Goal: Task Accomplishment & Management: Complete application form

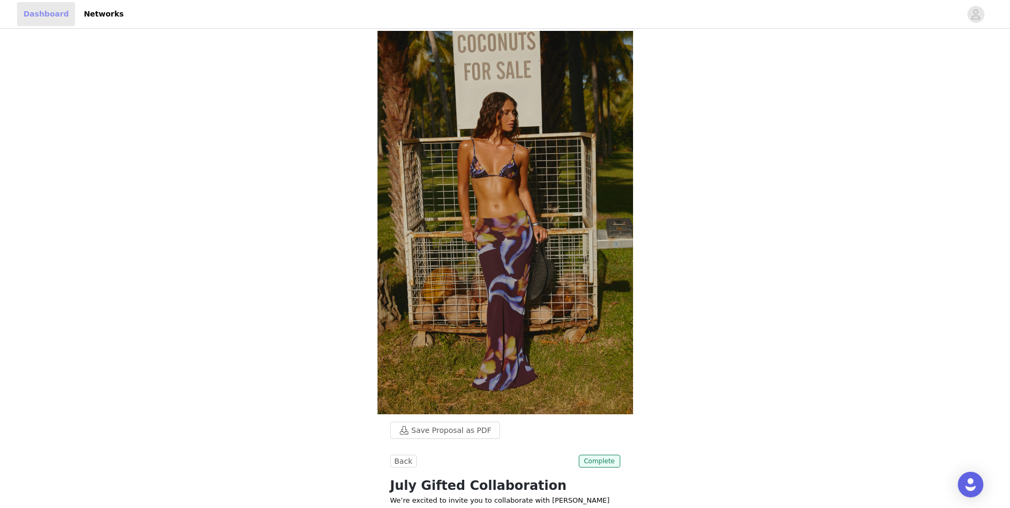
click at [38, 18] on link "Dashboard" at bounding box center [46, 14] width 58 height 24
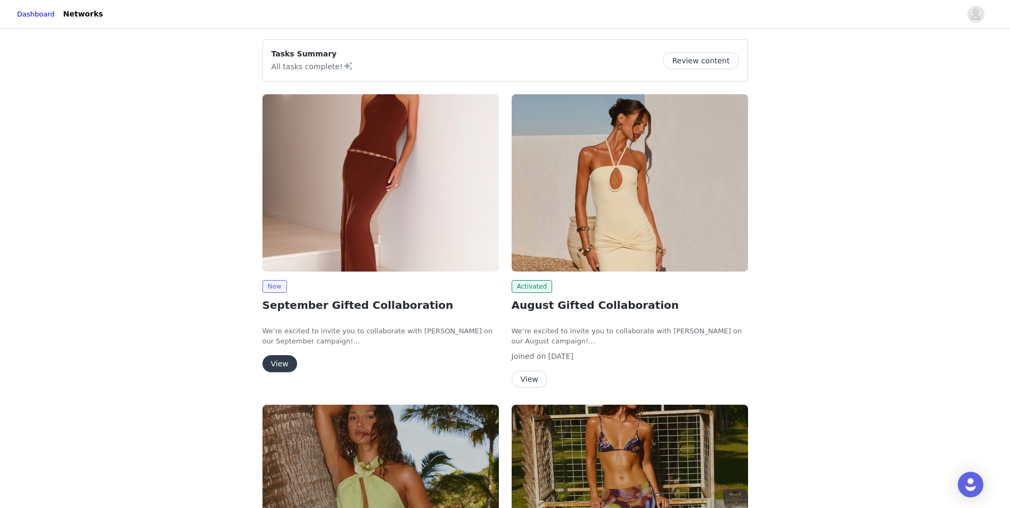
click at [281, 367] on button "View" at bounding box center [279, 363] width 35 height 17
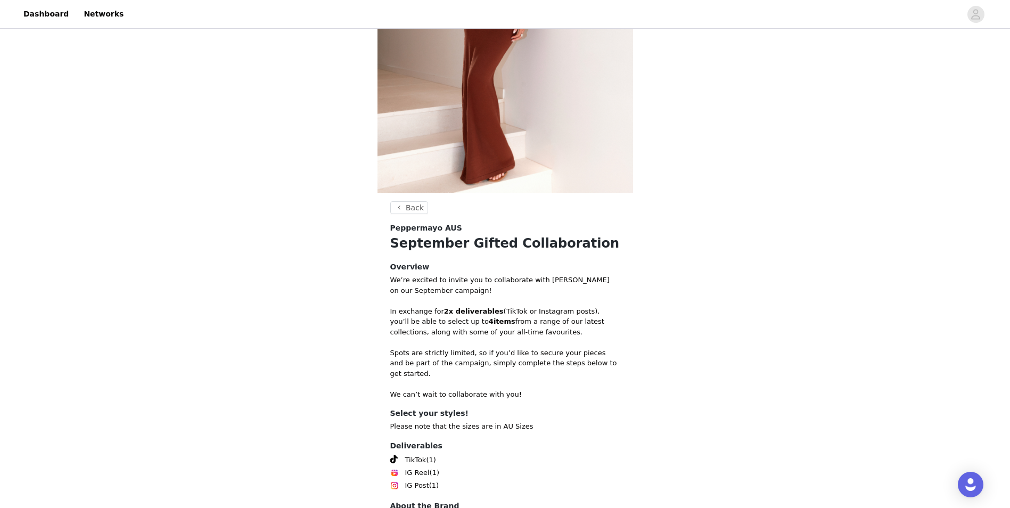
scroll to position [236, 0]
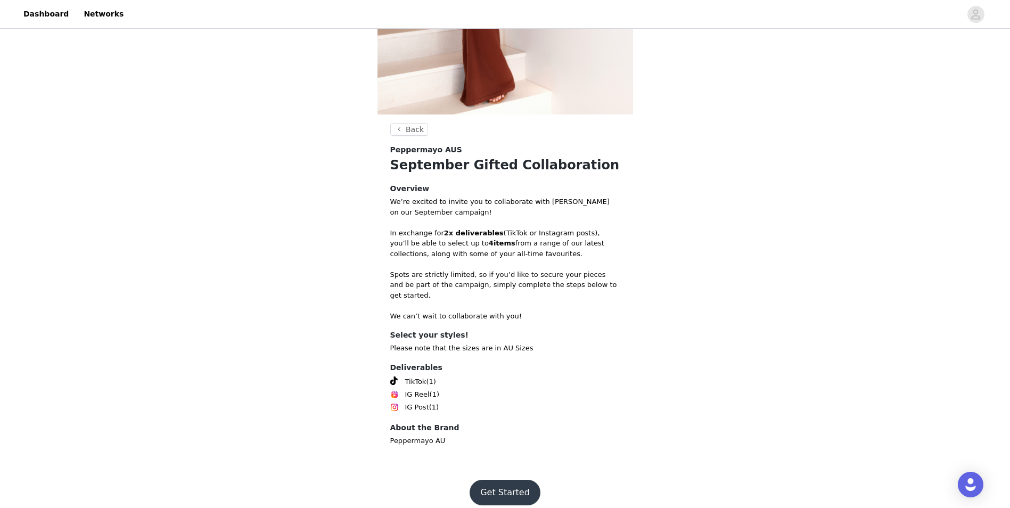
click at [499, 481] on button "Get Started" at bounding box center [505, 493] width 71 height 26
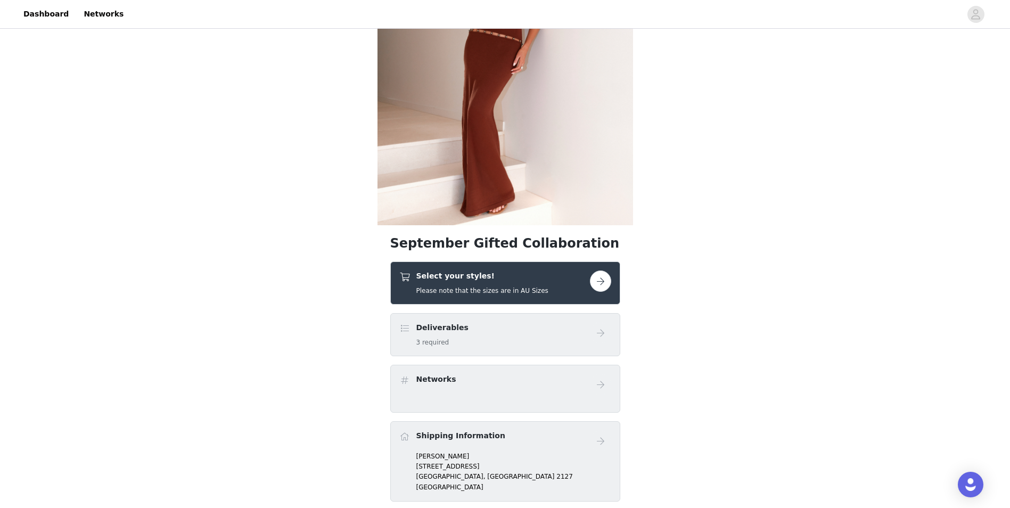
scroll to position [213, 0]
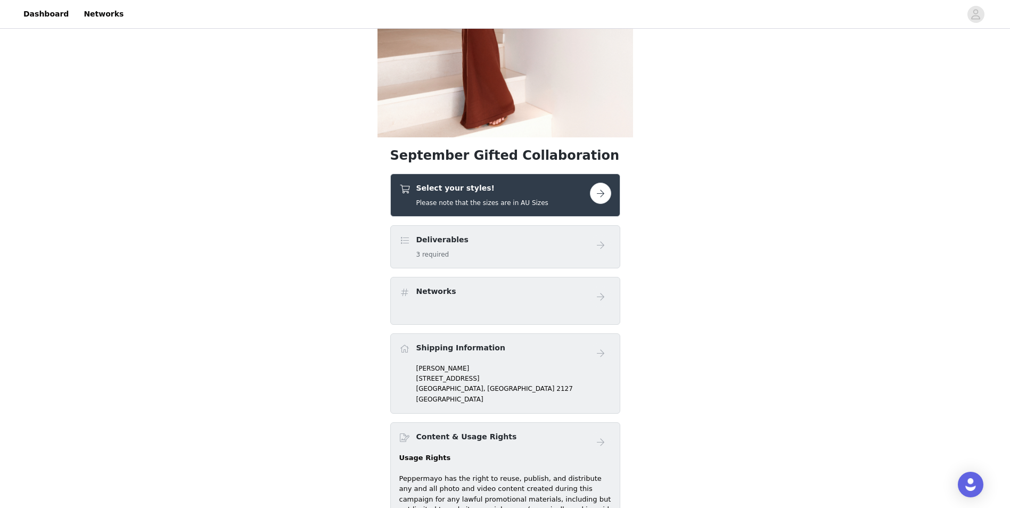
click at [599, 199] on button "button" at bounding box center [600, 193] width 21 height 21
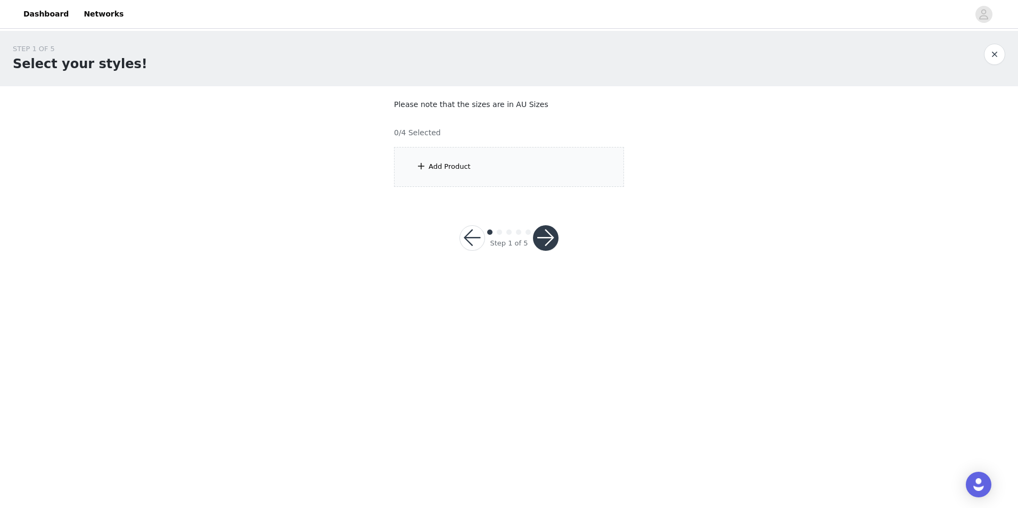
click at [415, 161] on div "Add Product" at bounding box center [509, 167] width 230 height 40
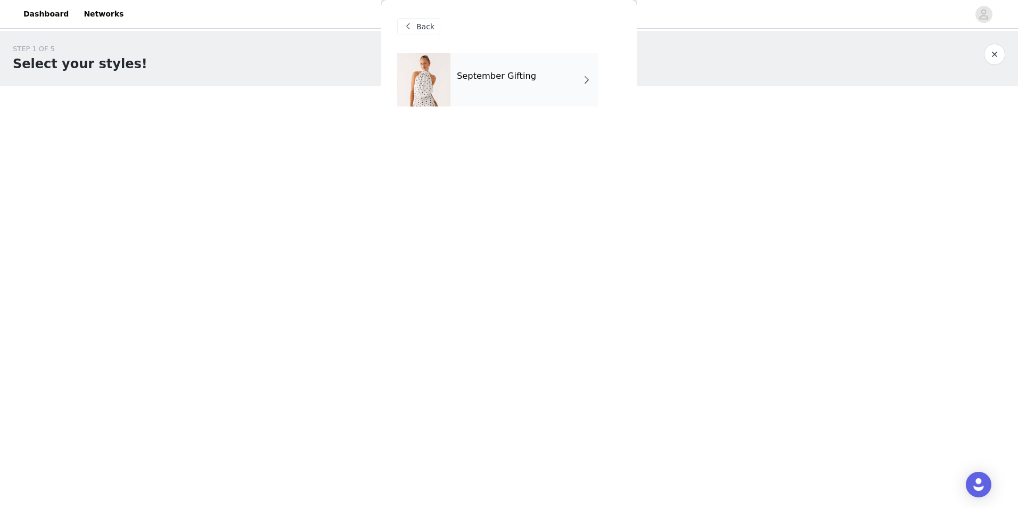
click at [549, 87] on div "September Gifting" at bounding box center [524, 79] width 148 height 53
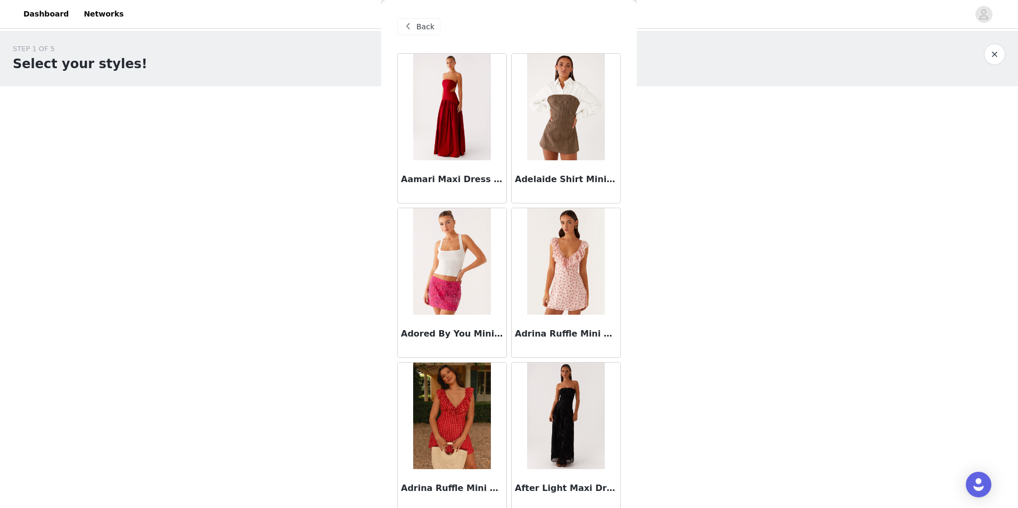
click at [464, 160] on img at bounding box center [451, 107] width 77 height 106
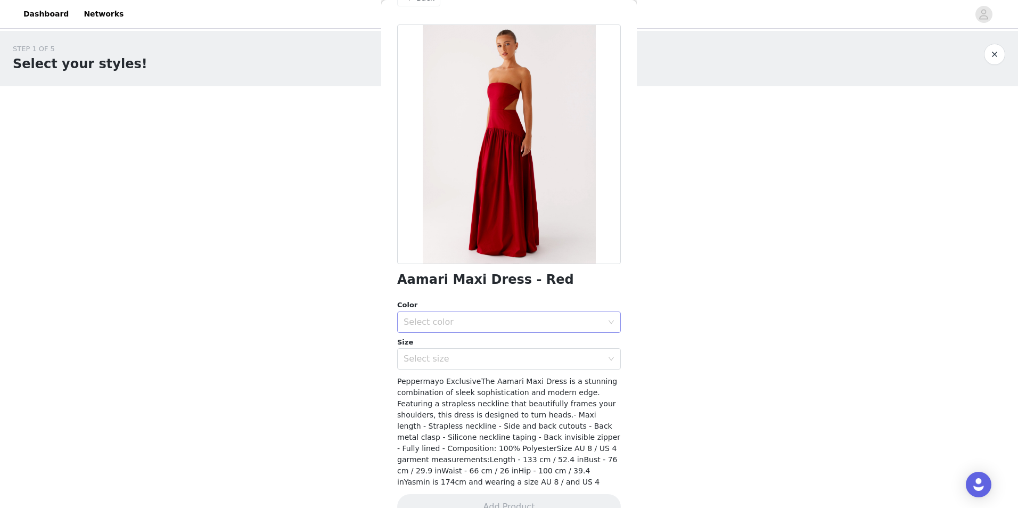
scroll to position [42, 0]
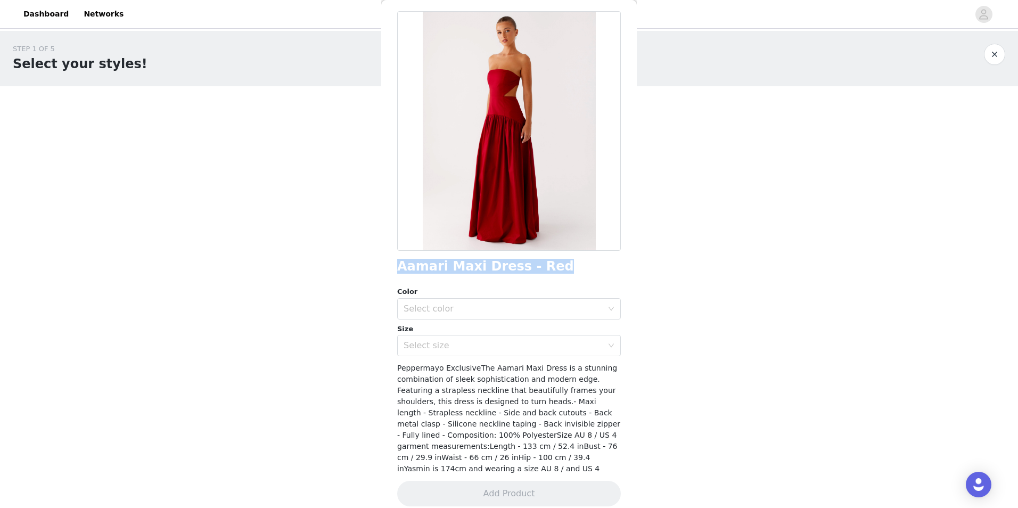
drag, startPoint x: 399, startPoint y: 266, endPoint x: 552, endPoint y: 268, distance: 153.3
click at [552, 268] on div "Aamari Maxi Dress - Red" at bounding box center [509, 266] width 224 height 14
copy h1 "Aamari Maxi Dress - Red"
click at [996, 61] on button "button" at bounding box center [994, 54] width 21 height 21
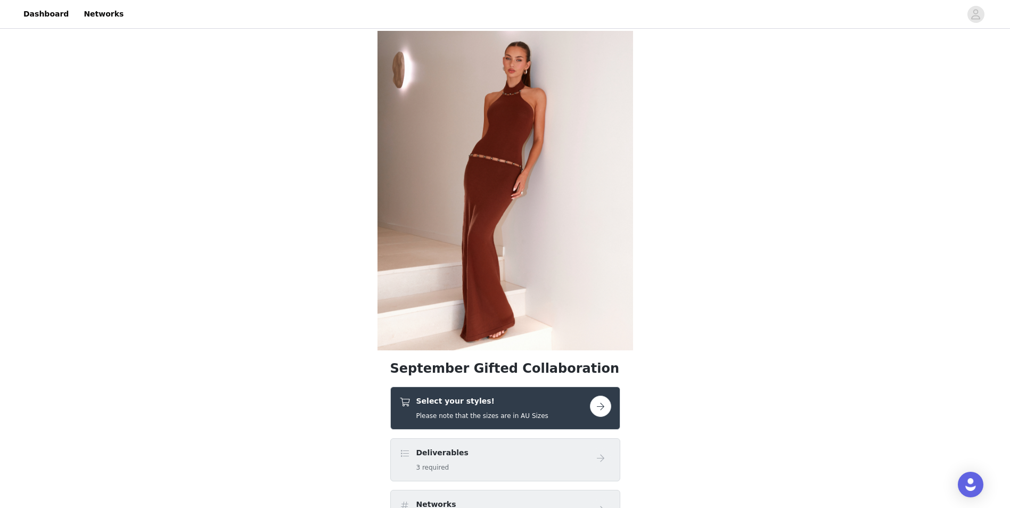
click at [597, 400] on button "button" at bounding box center [600, 406] width 21 height 21
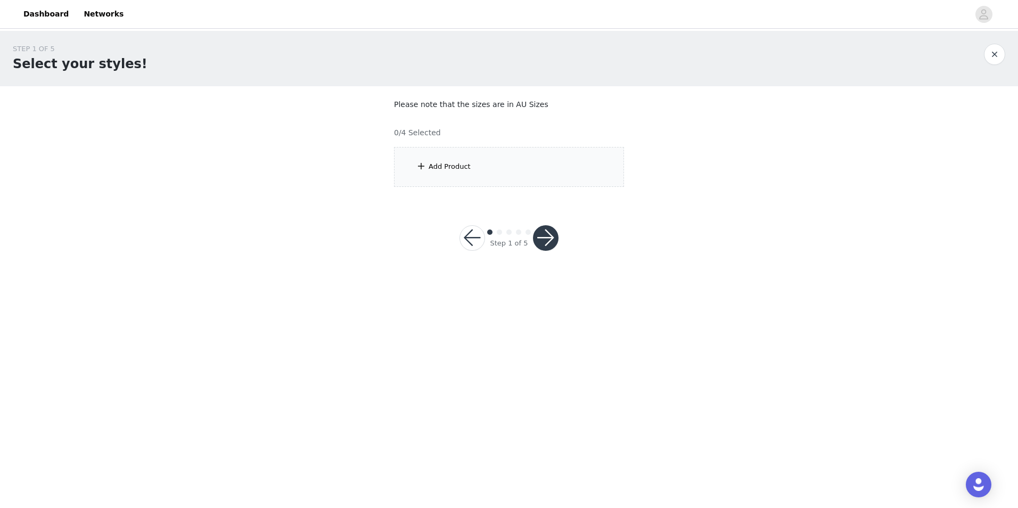
click at [458, 165] on div "Add Product" at bounding box center [450, 166] width 42 height 11
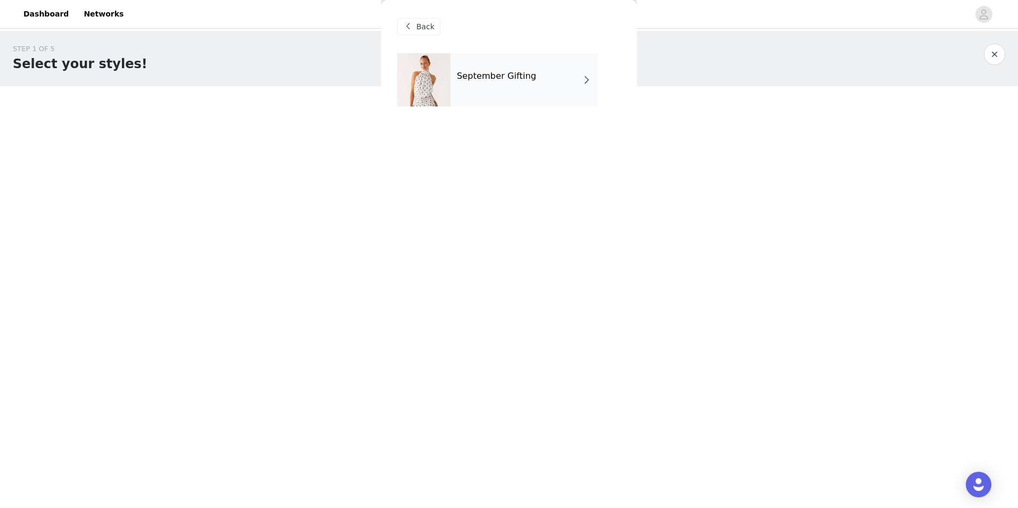
click at [481, 71] on h4 "September Gifting" at bounding box center [496, 76] width 79 height 10
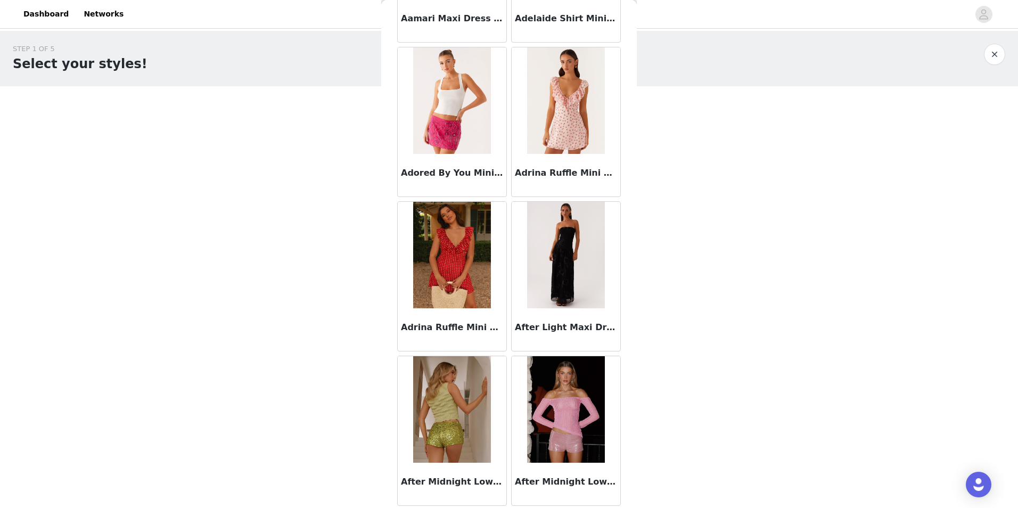
scroll to position [213, 0]
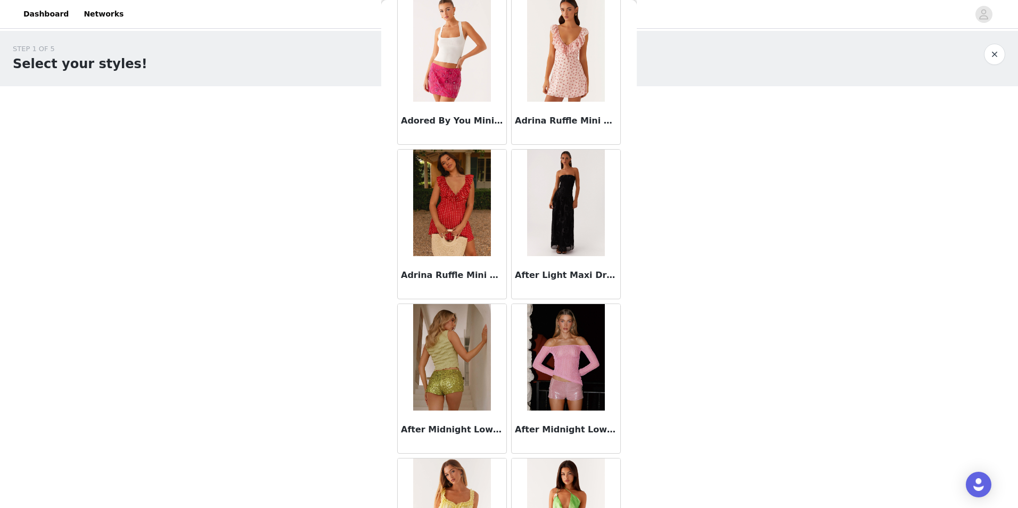
click at [565, 207] on img at bounding box center [565, 203] width 77 height 106
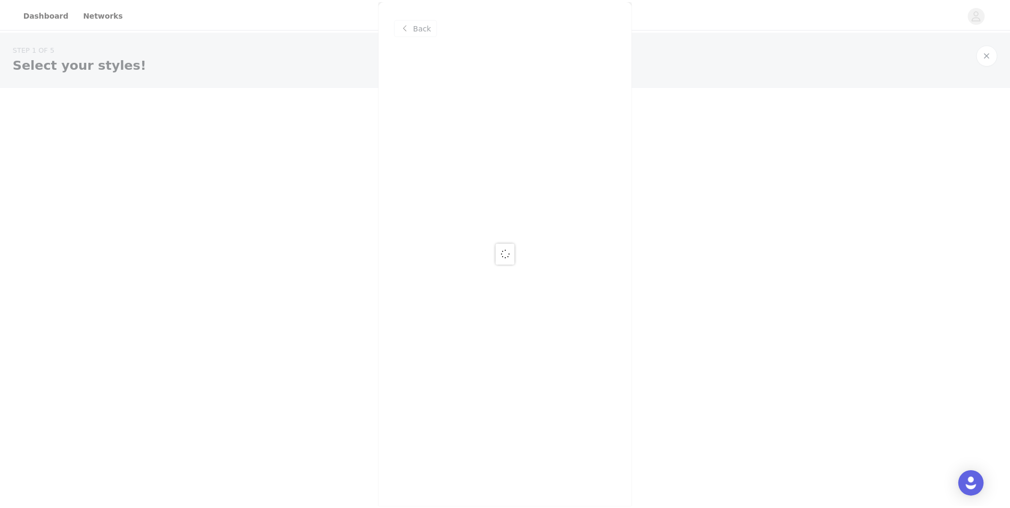
scroll to position [0, 0]
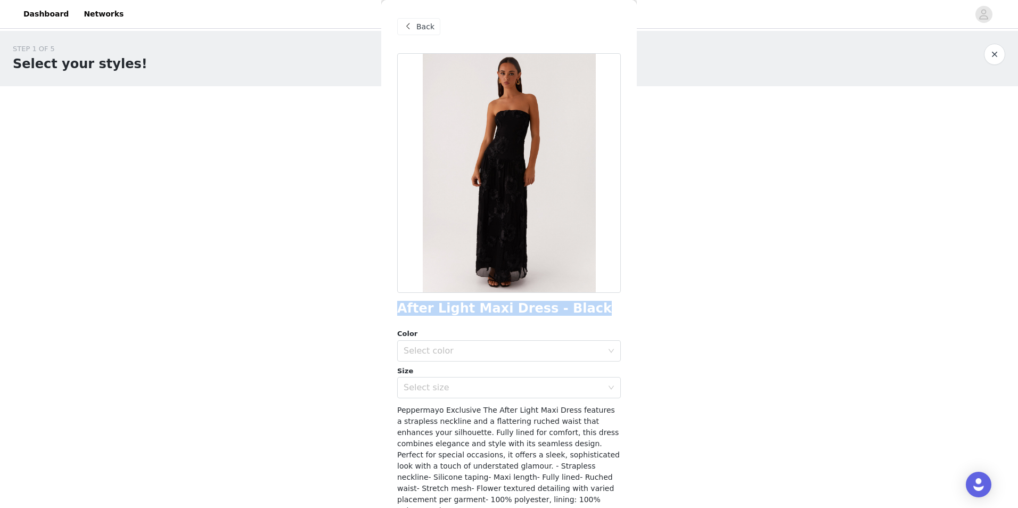
drag, startPoint x: 392, startPoint y: 313, endPoint x: 602, endPoint y: 305, distance: 210.4
click at [602, 305] on div "Back After Light Maxi Dress - Black Color Select color Size Select size Pepperm…" at bounding box center [509, 254] width 256 height 508
copy h1 "After Light Maxi Dress - Black"
click at [417, 22] on span "Back" at bounding box center [425, 26] width 18 height 11
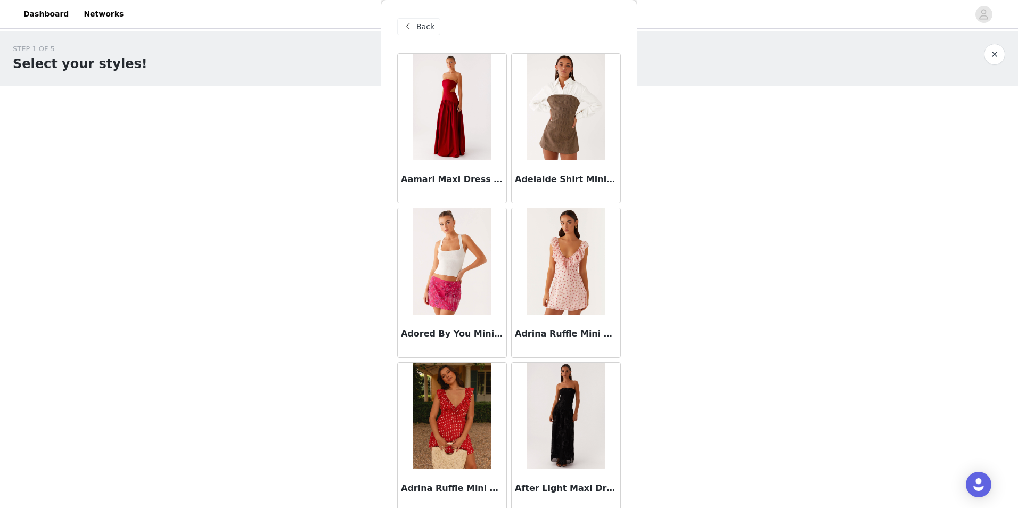
click at [561, 409] on img at bounding box center [565, 416] width 77 height 106
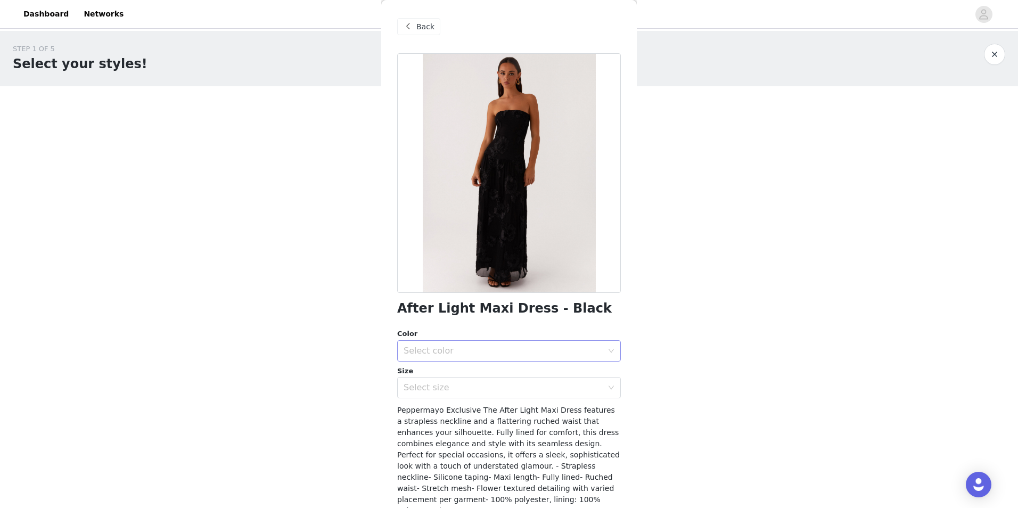
click at [487, 348] on div "Select color" at bounding box center [503, 351] width 199 height 11
click at [461, 374] on li "Black" at bounding box center [505, 374] width 216 height 17
click at [455, 390] on div "Select size" at bounding box center [503, 387] width 199 height 11
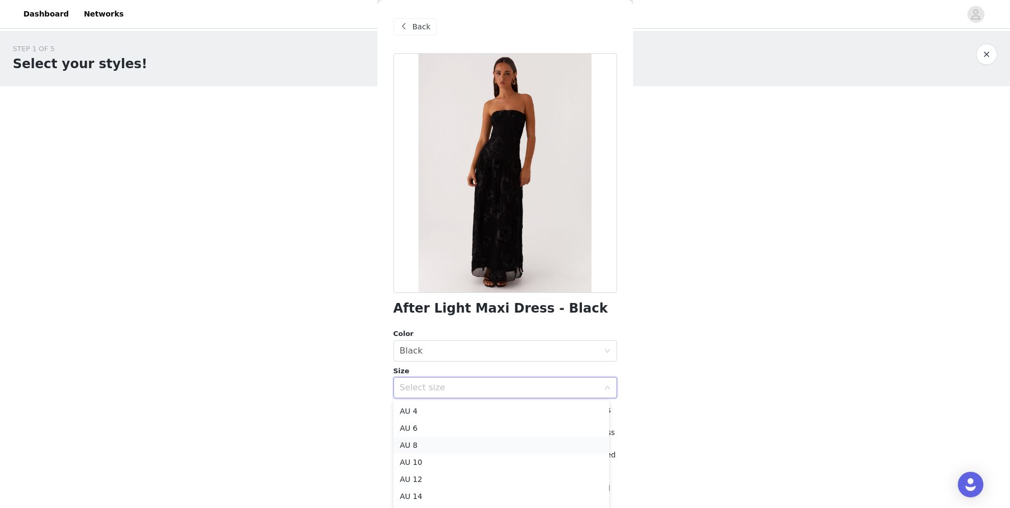
click at [424, 450] on li "AU 8" at bounding box center [501, 445] width 216 height 17
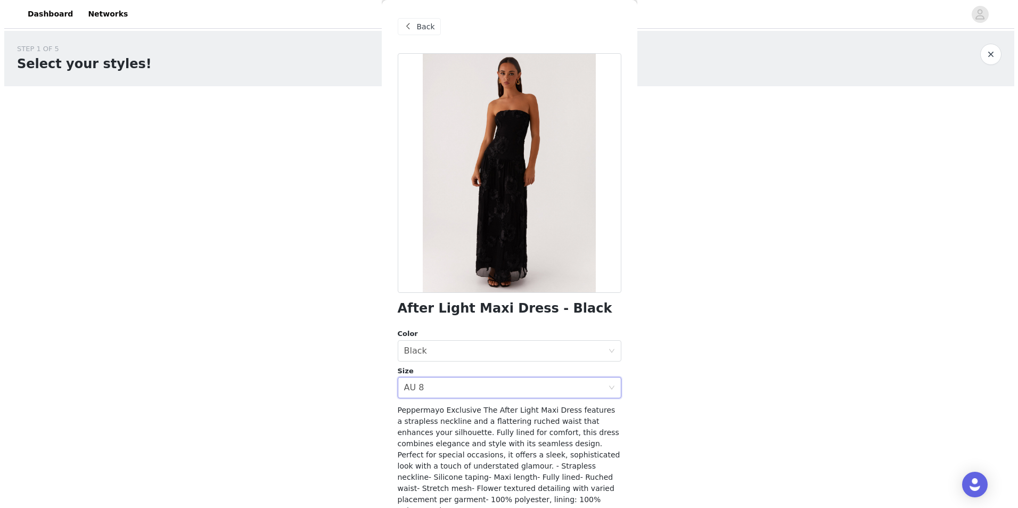
scroll to position [76, 0]
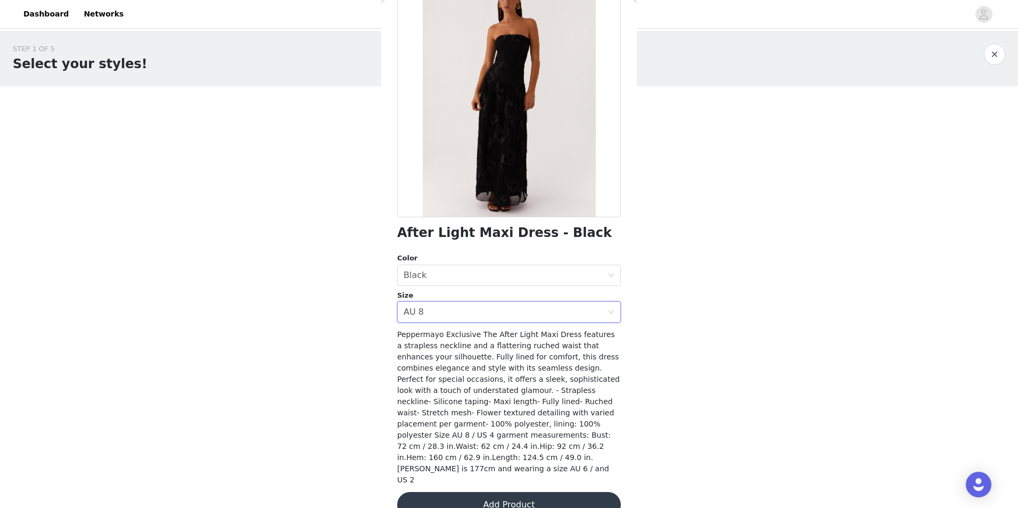
click at [524, 492] on button "Add Product" at bounding box center [509, 505] width 224 height 26
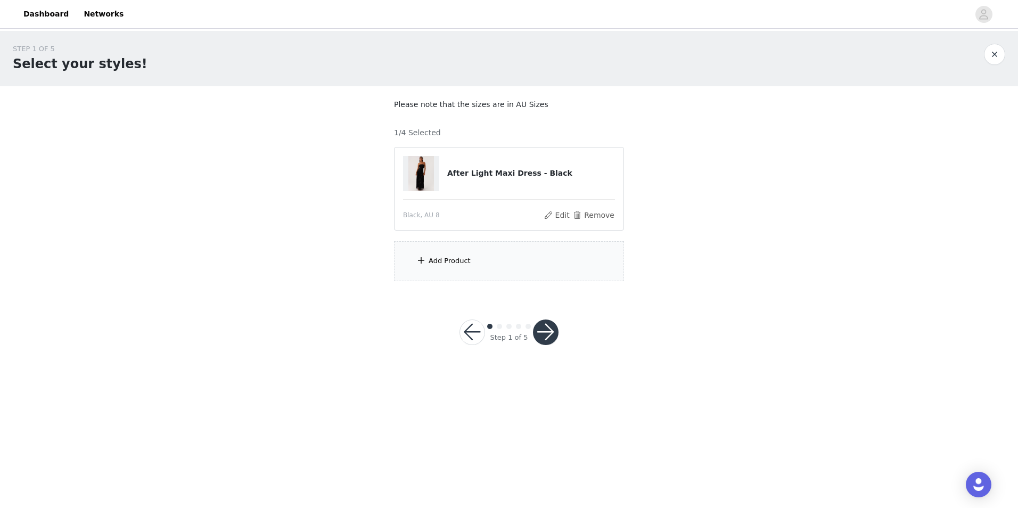
click at [452, 266] on div "Add Product" at bounding box center [450, 261] width 42 height 11
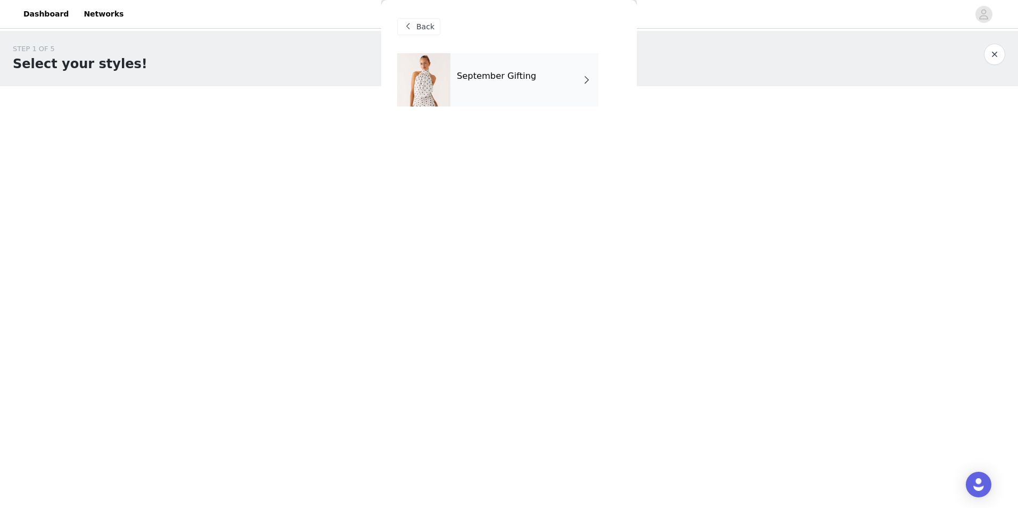
click at [529, 73] on div "September Gifting" at bounding box center [524, 79] width 148 height 53
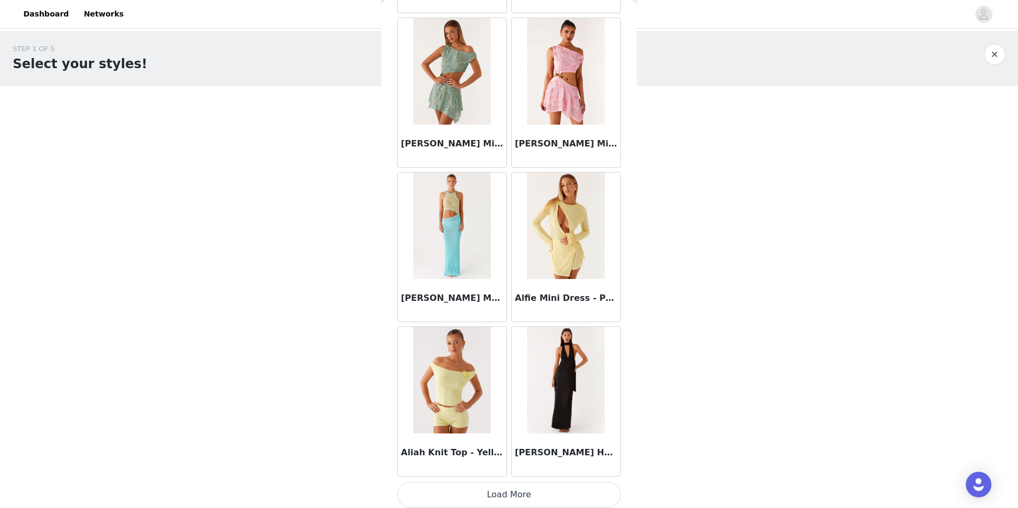
scroll to position [1121, 0]
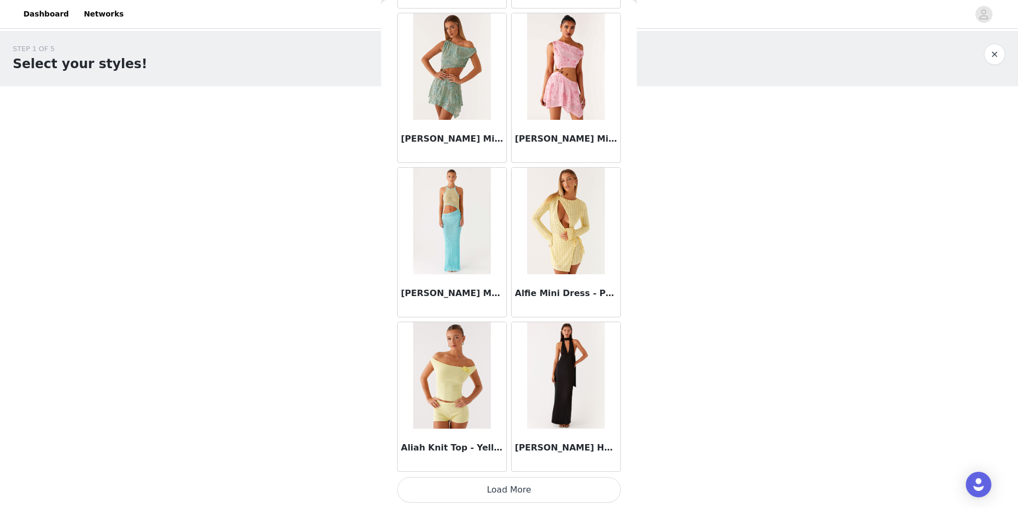
click at [506, 492] on button "Load More" at bounding box center [509, 490] width 224 height 26
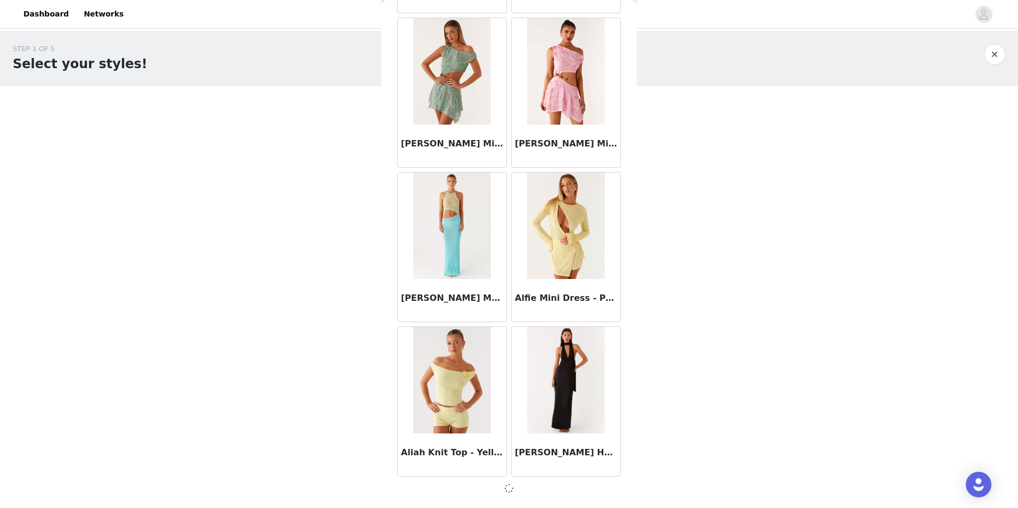
scroll to position [1116, 0]
click at [566, 388] on img at bounding box center [566, 380] width 78 height 106
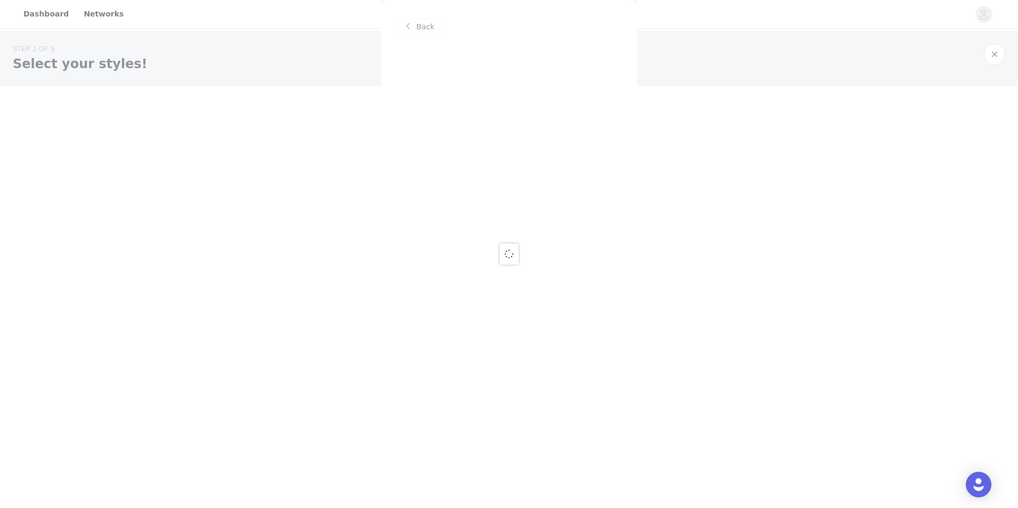
scroll to position [0, 0]
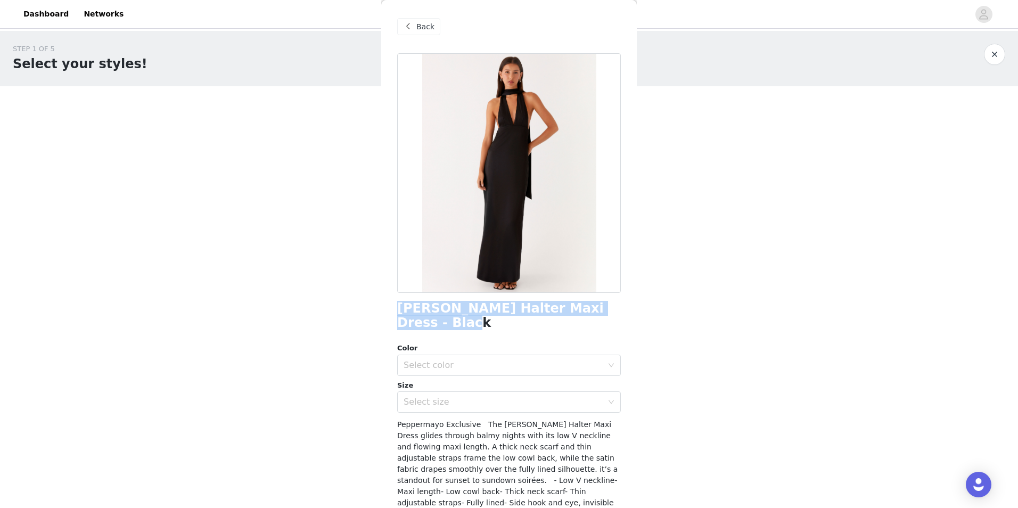
drag, startPoint x: 395, startPoint y: 308, endPoint x: 620, endPoint y: 312, distance: 225.2
click at [620, 312] on div "Back Alicia Satin Halter Maxi Dress - Black Color Select color Size Select size…" at bounding box center [509, 254] width 256 height 508
copy h1 "[PERSON_NAME] Halter Maxi Dress - Black"
drag, startPoint x: 423, startPoint y: 26, endPoint x: 592, endPoint y: 6, distance: 170.4
click at [423, 27] on span "Back" at bounding box center [425, 26] width 18 height 11
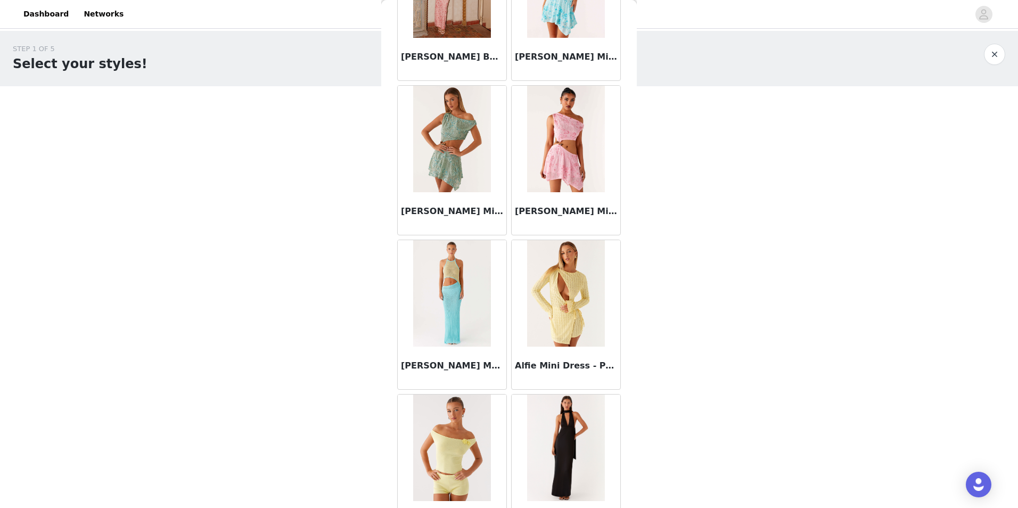
scroll to position [1171, 0]
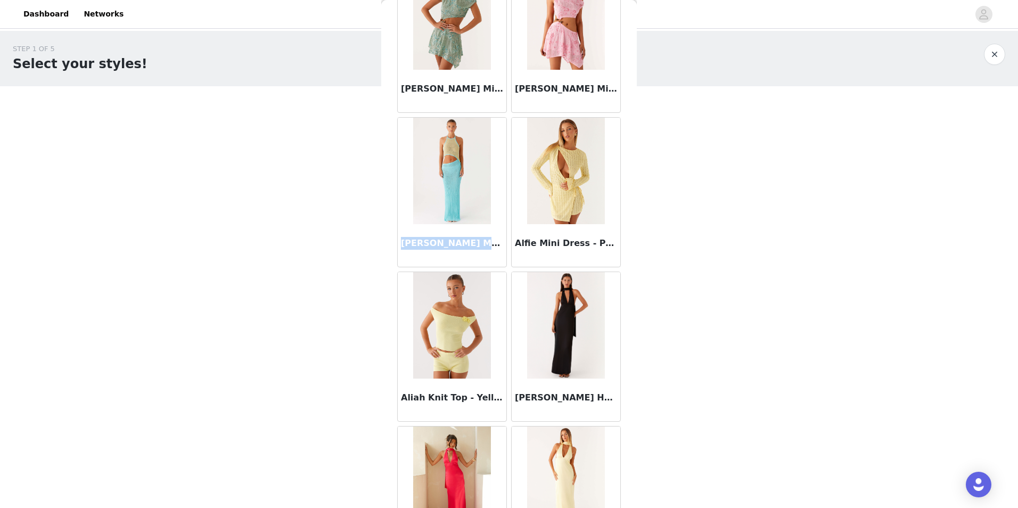
drag, startPoint x: 402, startPoint y: 243, endPoint x: 500, endPoint y: 244, distance: 97.4
click at [486, 245] on h3 "[PERSON_NAME] Maxi Dress - Multi" at bounding box center [452, 243] width 102 height 13
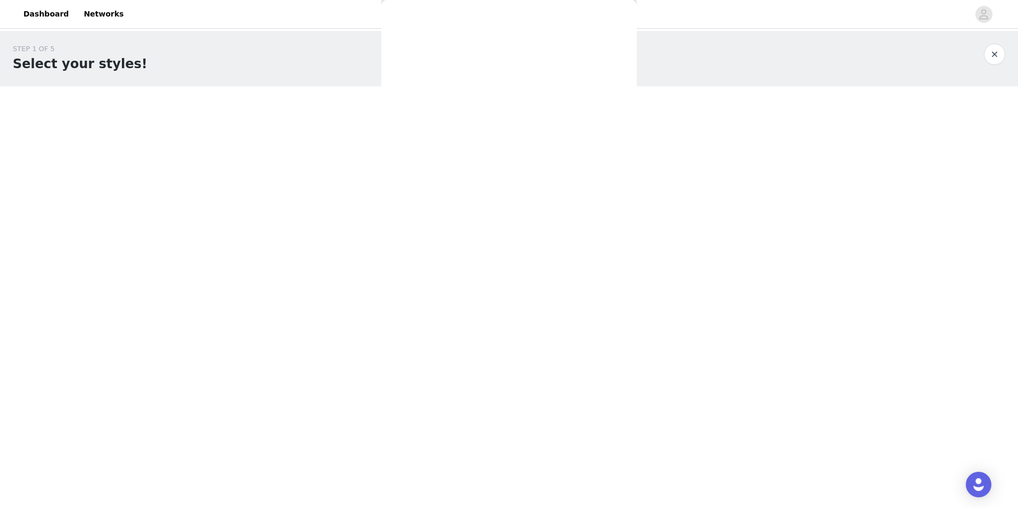
copy h3 "Alexia Knit Maxi Dress"
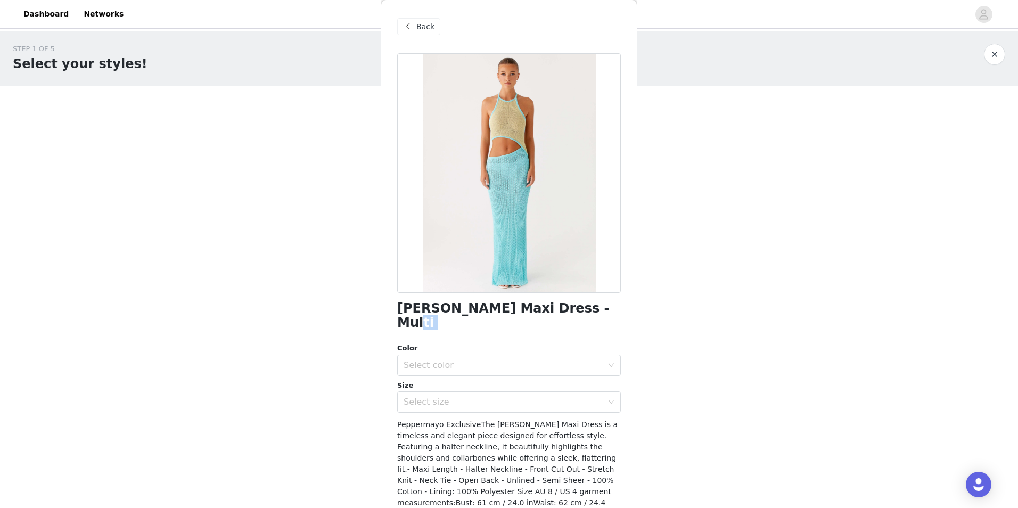
drag, startPoint x: 437, startPoint y: 313, endPoint x: 607, endPoint y: 305, distance: 170.0
click at [607, 306] on div "Back Alexia Knit Maxi Dress - Multi Color Select color Size Select size Pepperm…" at bounding box center [509, 254] width 256 height 508
click at [419, 310] on h1 "[PERSON_NAME] Maxi Dress - Multi" at bounding box center [509, 315] width 224 height 29
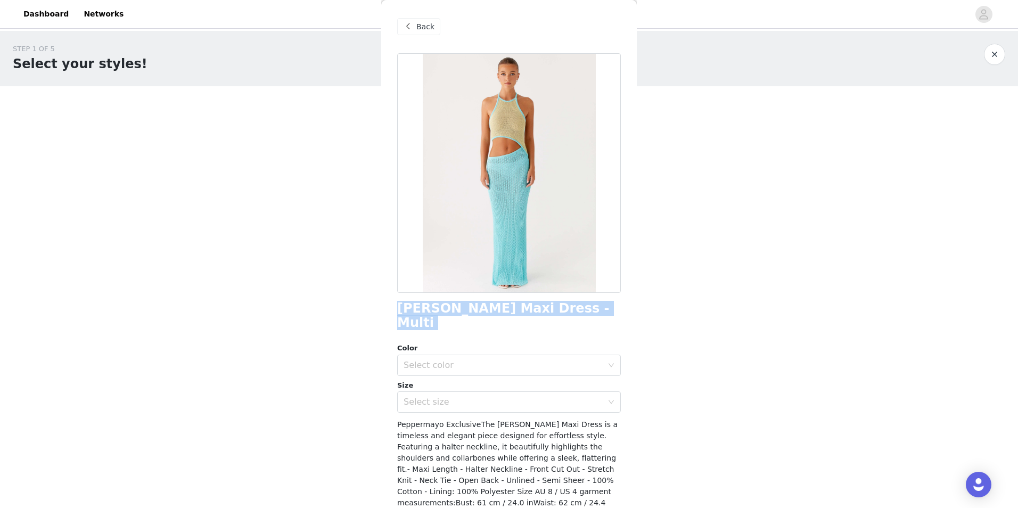
copy div "[PERSON_NAME] Maxi Dress - Multi"
click at [431, 28] on span "Back" at bounding box center [425, 26] width 18 height 11
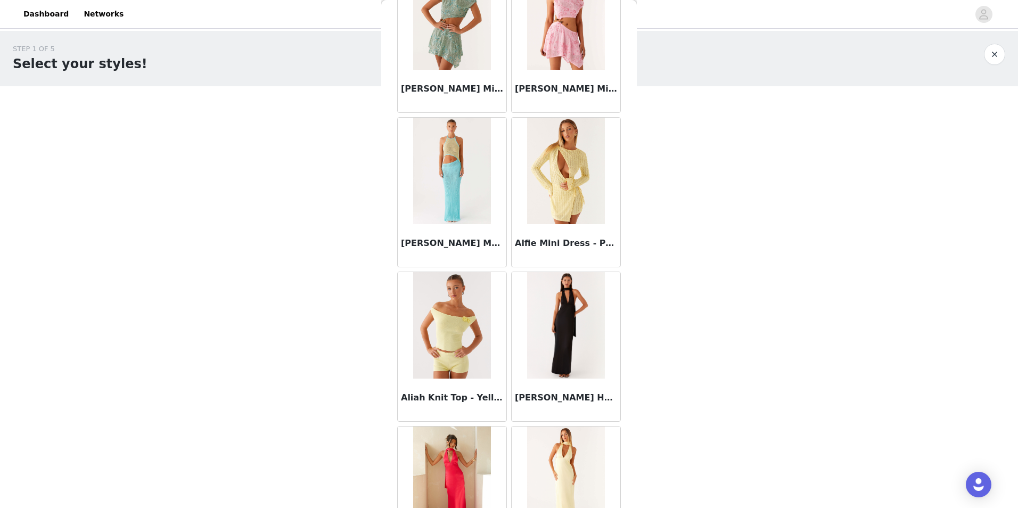
click at [464, 228] on div "[PERSON_NAME] Maxi Dress - Multi" at bounding box center [452, 245] width 109 height 43
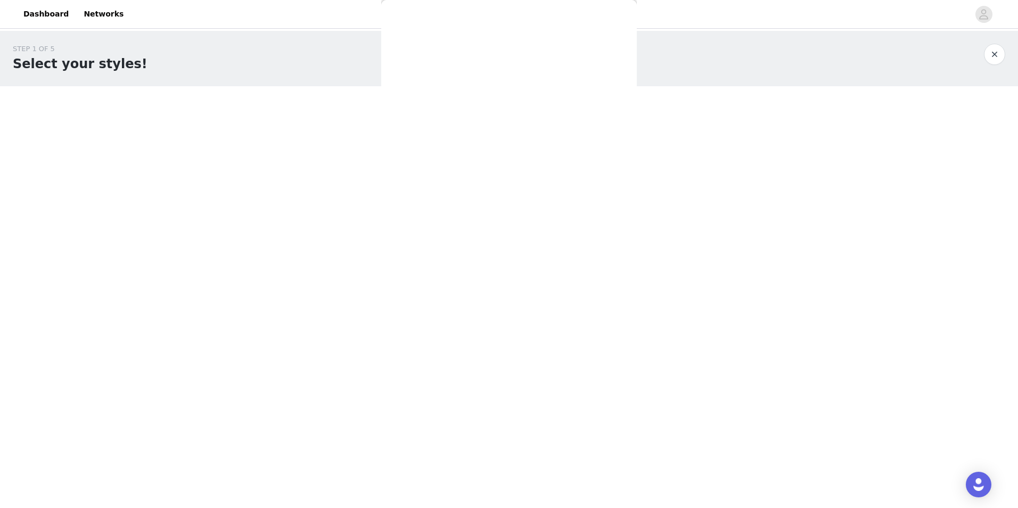
scroll to position [42, 0]
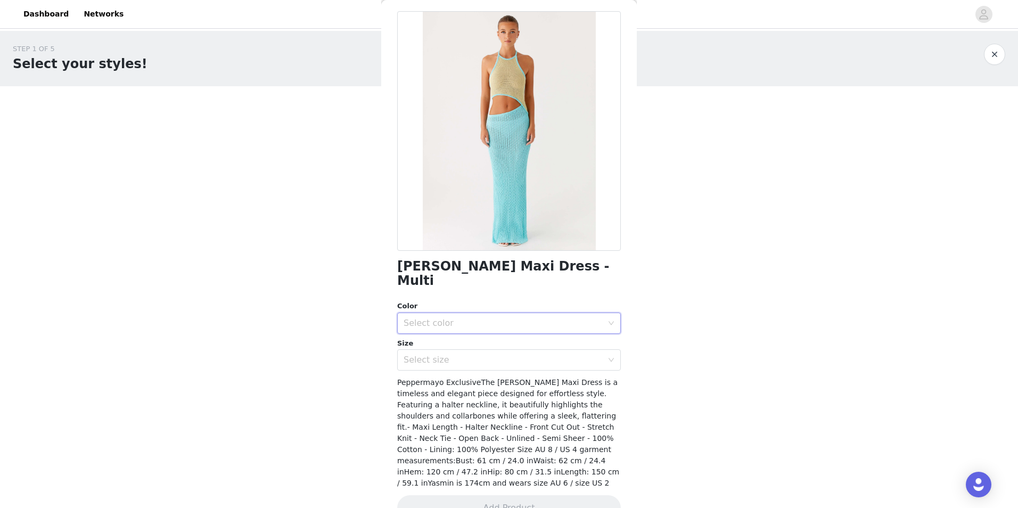
click at [484, 313] on div "Select color" at bounding box center [506, 323] width 204 height 20
click at [437, 326] on li "Multi" at bounding box center [505, 332] width 216 height 17
click at [433, 355] on div "Select size" at bounding box center [503, 360] width 199 height 11
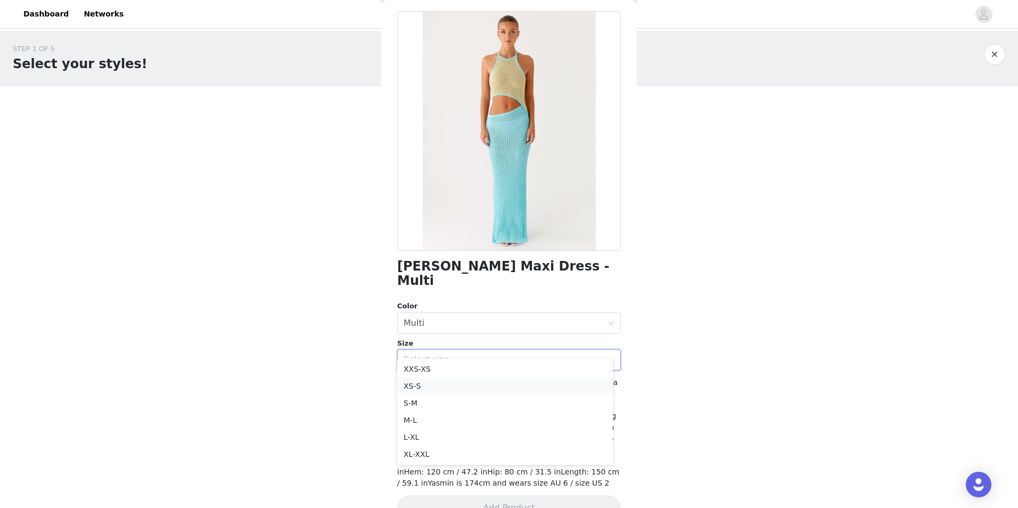
click at [428, 390] on li "XS-S" at bounding box center [505, 385] width 216 height 17
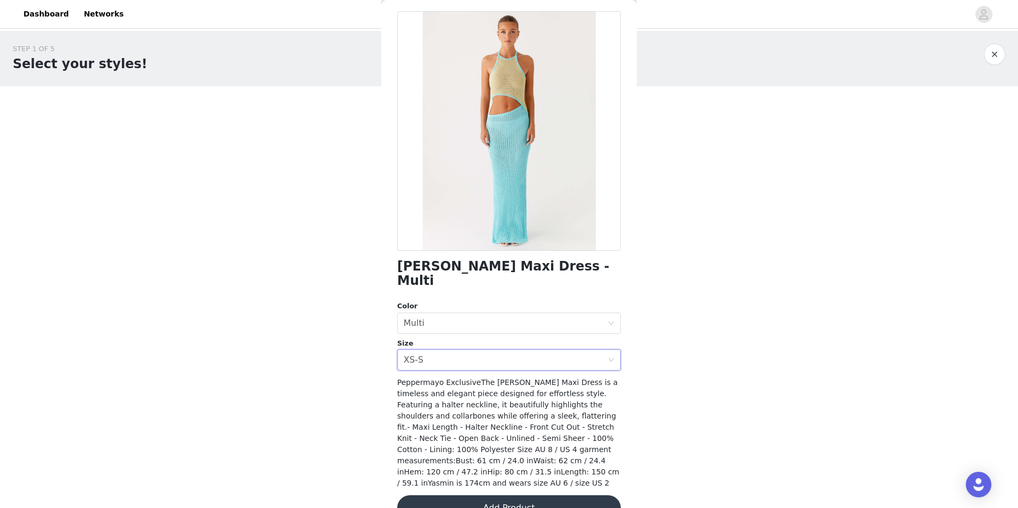
click at [525, 492] on button "Add Product" at bounding box center [509, 508] width 224 height 26
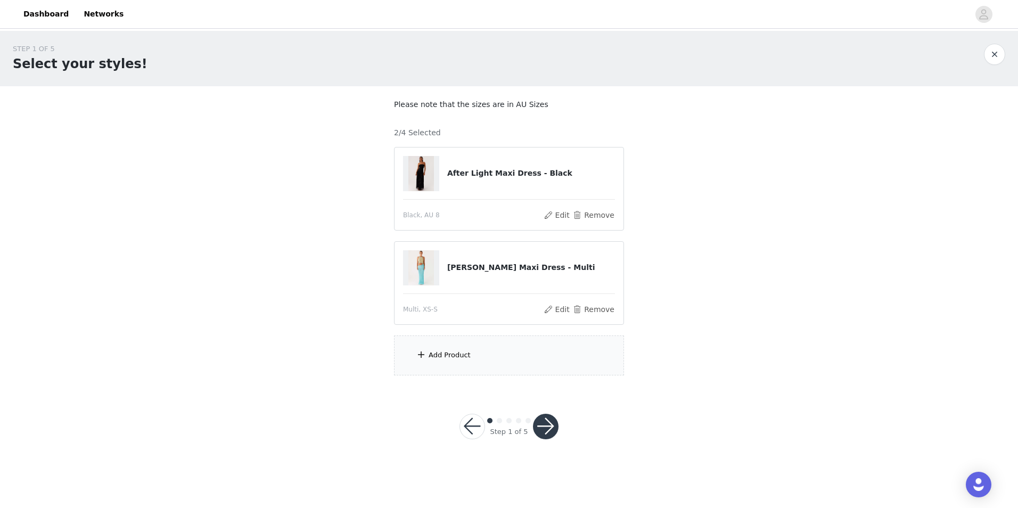
click at [509, 346] on div "Add Product" at bounding box center [509, 355] width 230 height 40
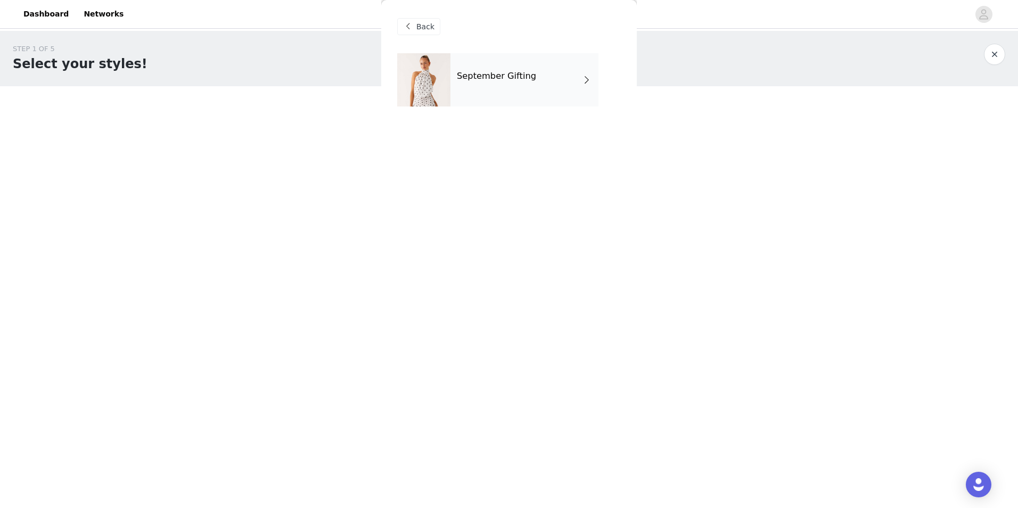
click at [498, 90] on div "September Gifting" at bounding box center [524, 79] width 148 height 53
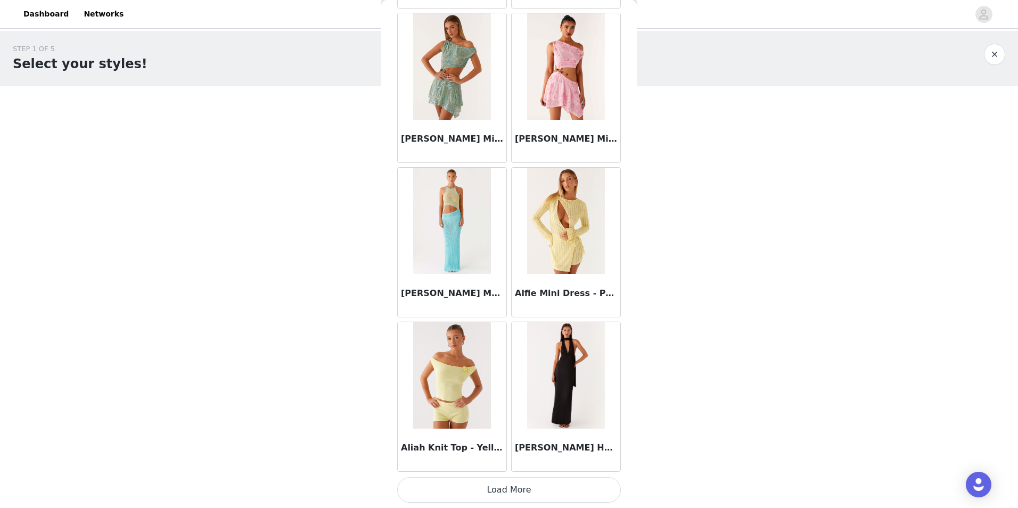
click at [578, 383] on img at bounding box center [566, 375] width 78 height 106
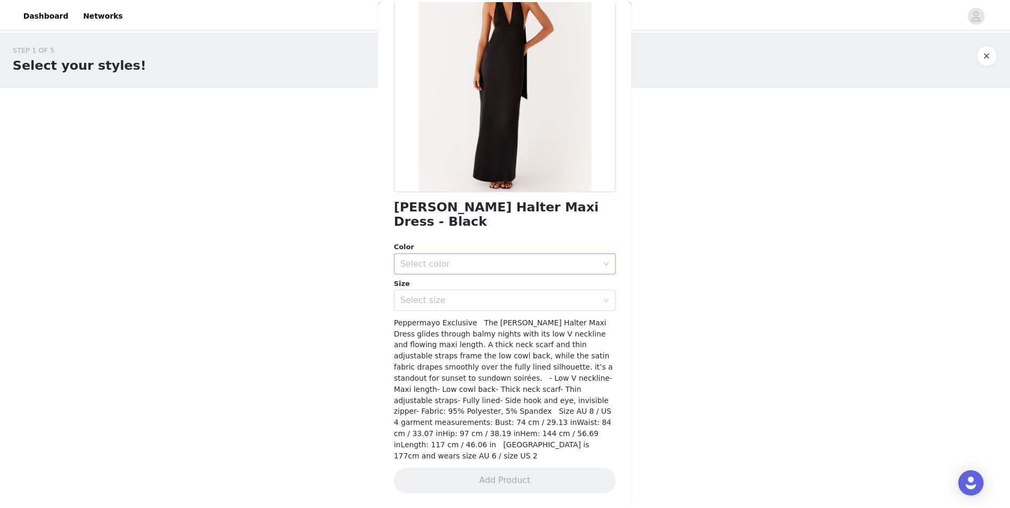
scroll to position [64, 0]
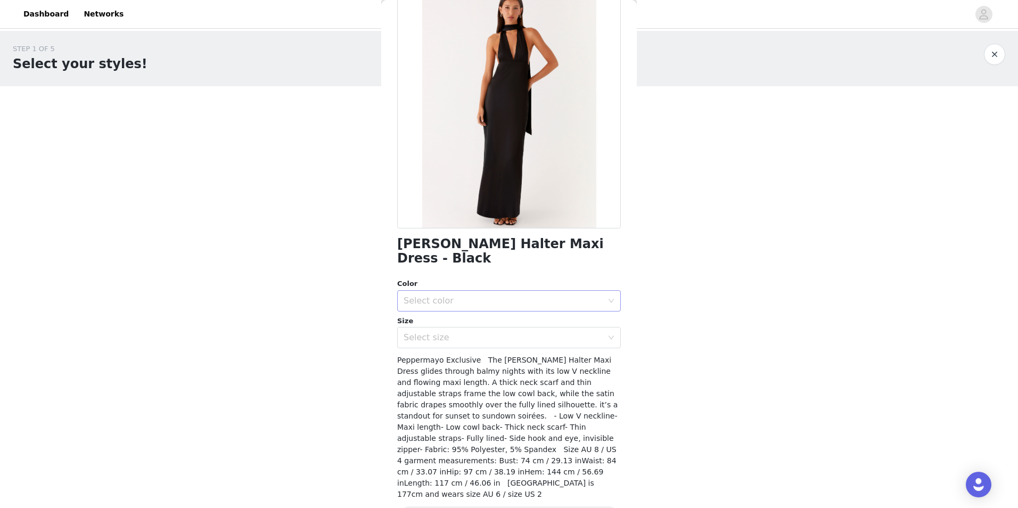
click at [434, 292] on div "Select color" at bounding box center [506, 301] width 204 height 20
click at [433, 308] on li "Black" at bounding box center [505, 309] width 216 height 17
click at [433, 332] on div "Select size" at bounding box center [503, 337] width 199 height 11
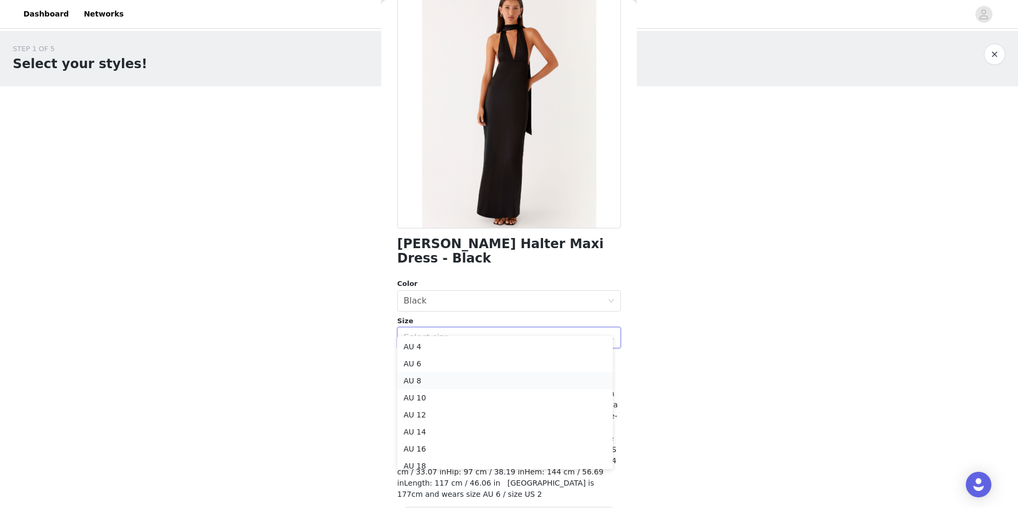
click at [430, 373] on li "AU 8" at bounding box center [505, 380] width 216 height 17
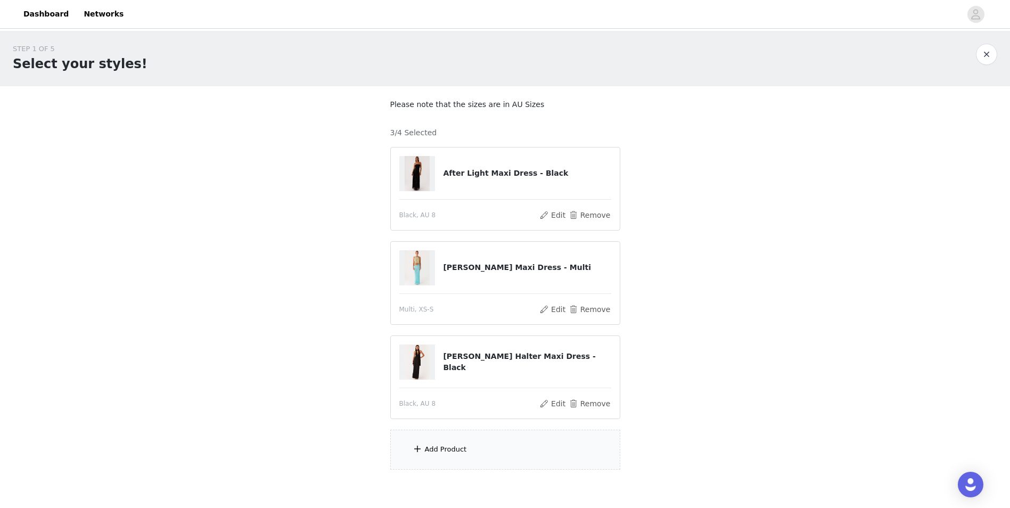
click at [443, 450] on div "Add Product" at bounding box center [446, 449] width 42 height 11
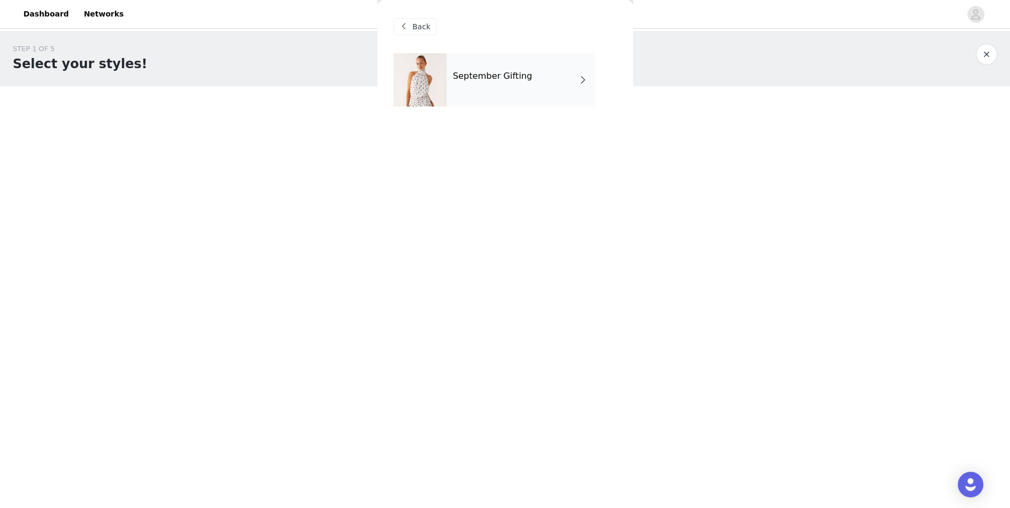
click at [500, 97] on div "September Gifting" at bounding box center [521, 79] width 148 height 53
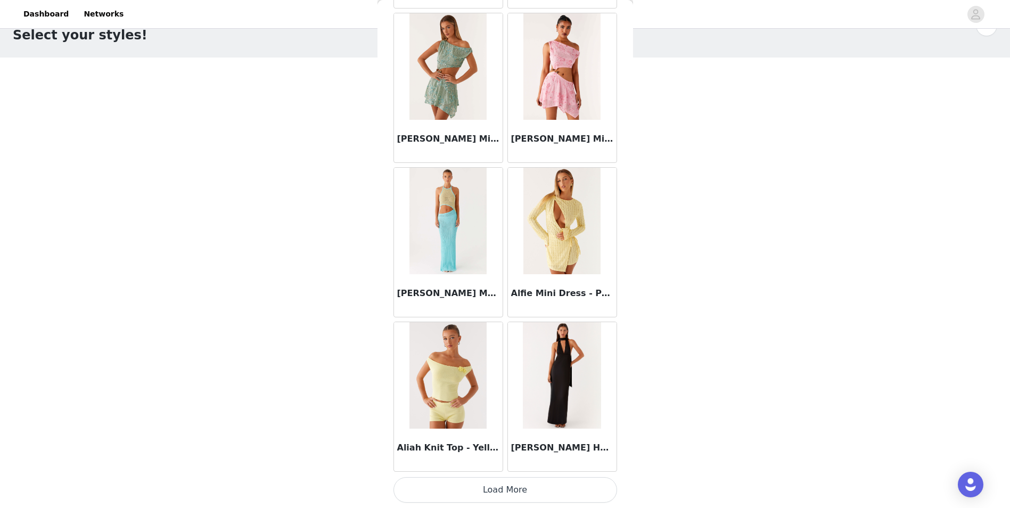
scroll to position [51, 0]
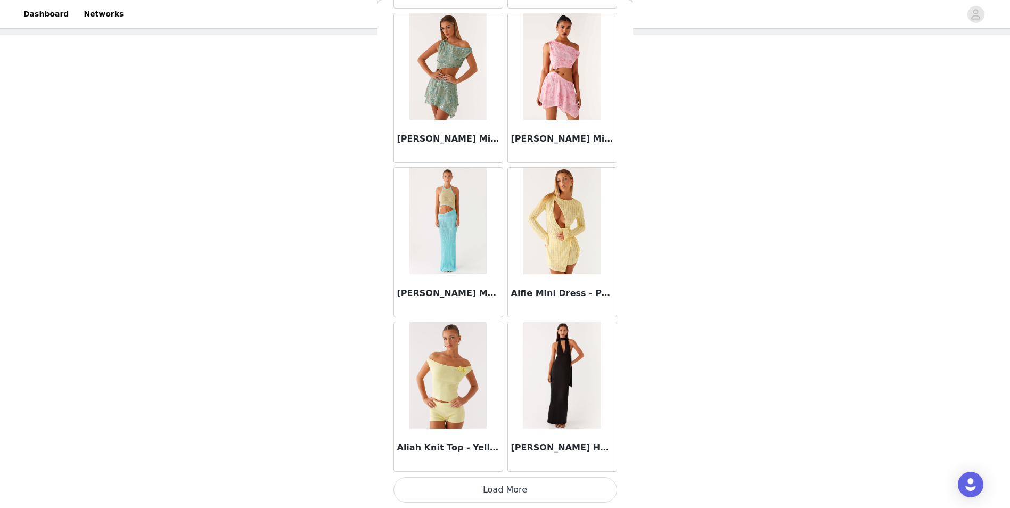
click at [489, 489] on button "Load More" at bounding box center [505, 490] width 224 height 26
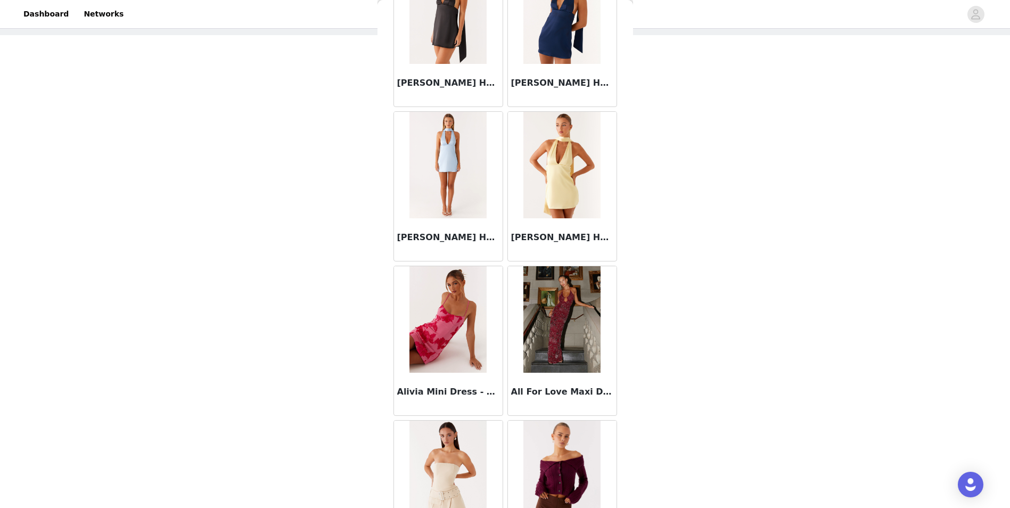
scroll to position [1866, 0]
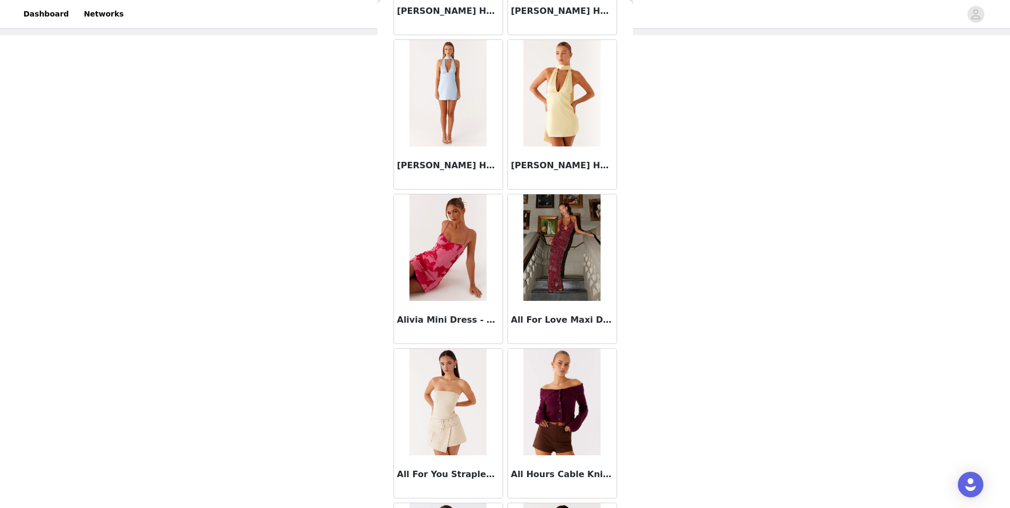
click at [570, 308] on div "All For Love Maxi Dress - Burgundy" at bounding box center [562, 322] width 109 height 43
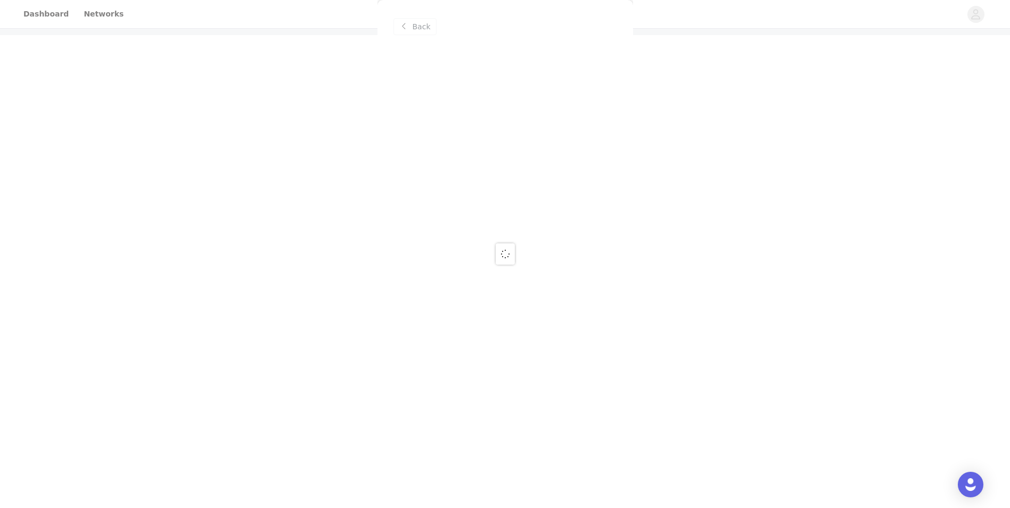
scroll to position [0, 0]
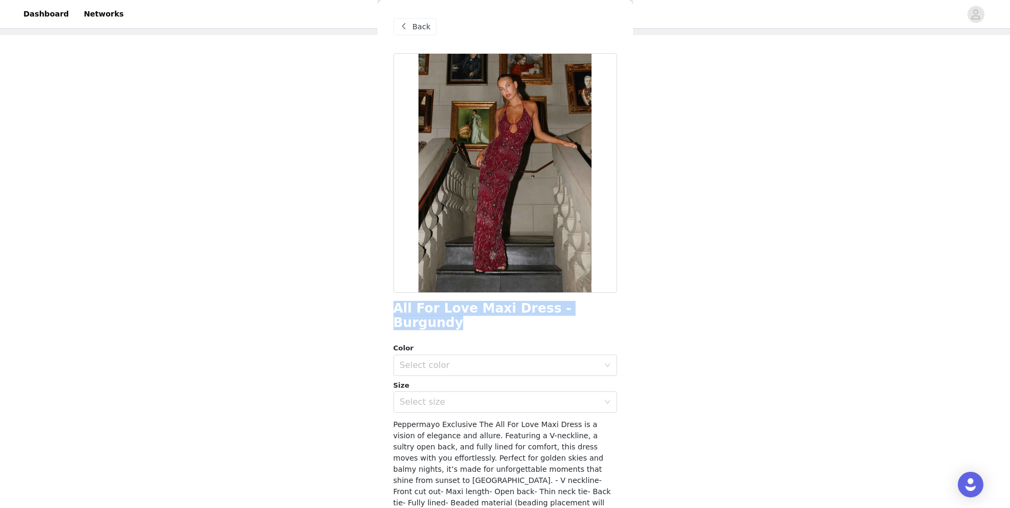
drag, startPoint x: 397, startPoint y: 309, endPoint x: 602, endPoint y: 302, distance: 204.5
click at [602, 302] on div "All For Love Maxi Dress - Burgundy" at bounding box center [505, 315] width 224 height 29
copy h1 "All For Love Maxi Dress - Burgundy"
click at [417, 26] on span "Back" at bounding box center [422, 26] width 18 height 11
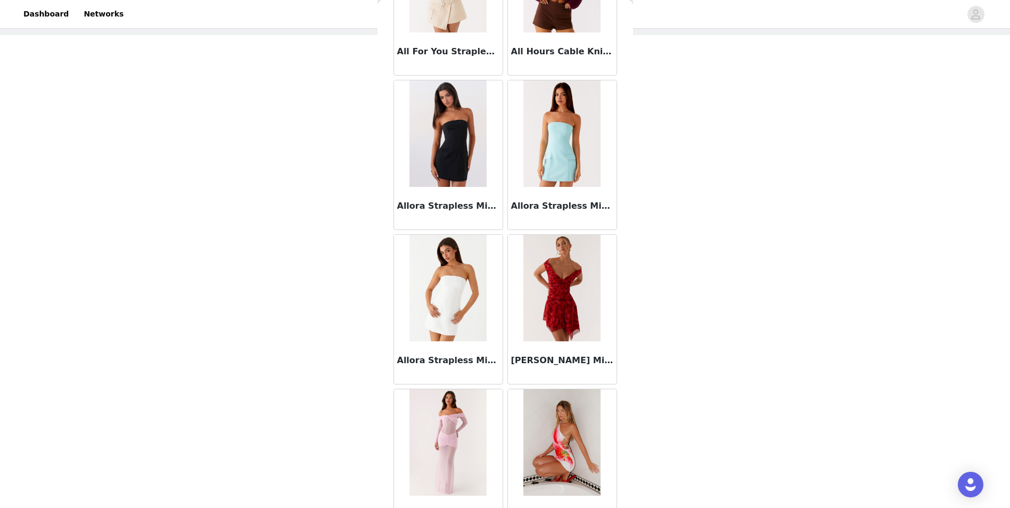
scroll to position [2502, 0]
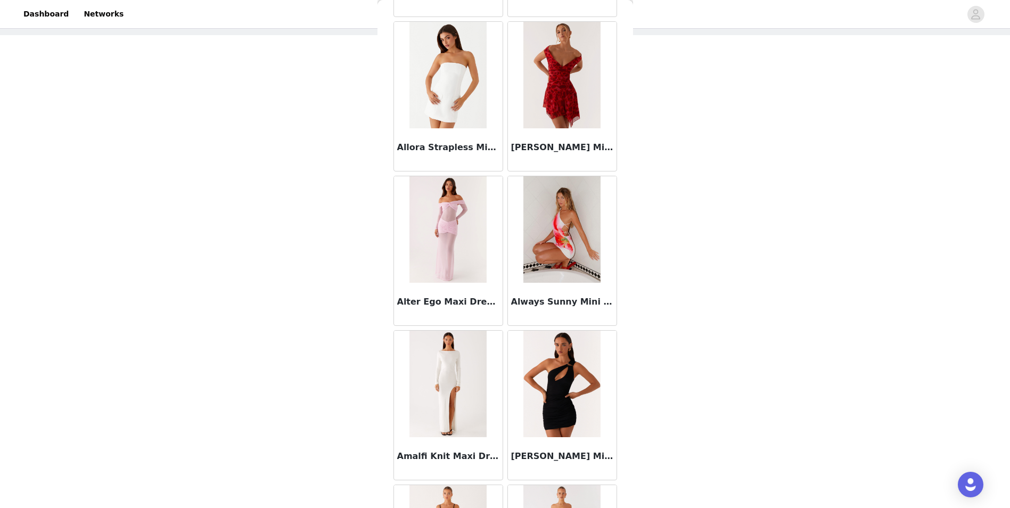
click at [408, 301] on h3 "Alter Ego Maxi Dress - Pink" at bounding box center [448, 301] width 102 height 13
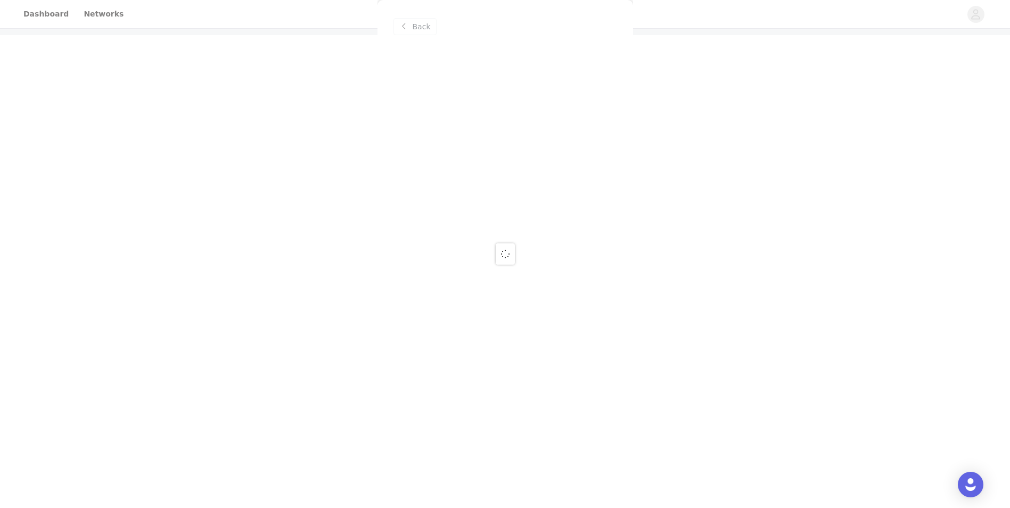
scroll to position [0, 0]
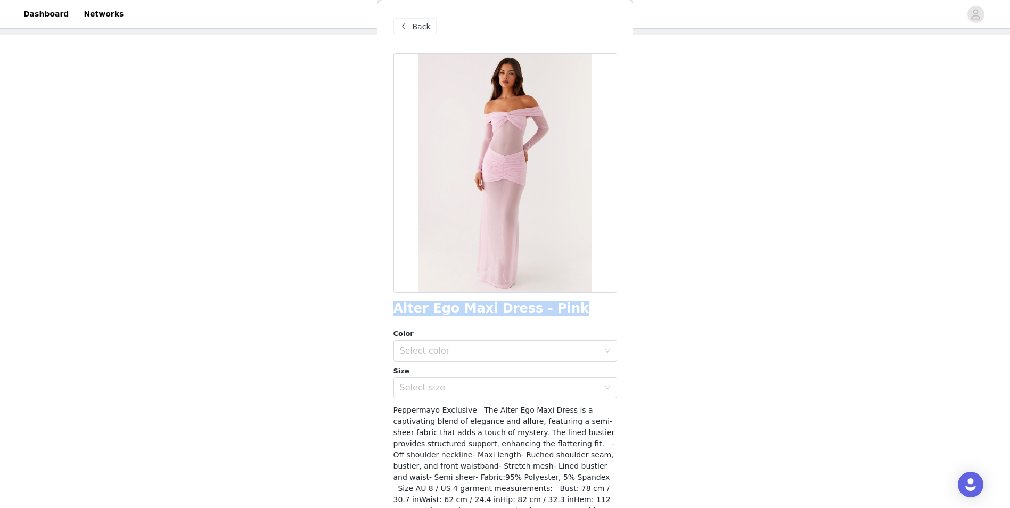
drag, startPoint x: 394, startPoint y: 307, endPoint x: 588, endPoint y: 308, distance: 193.3
click at [588, 308] on div "Alter Ego Maxi Dress - Pink" at bounding box center [505, 308] width 224 height 14
copy h1 "Alter Ego Maxi Dress - Pink"
click at [430, 32] on div "Back" at bounding box center [414, 26] width 43 height 17
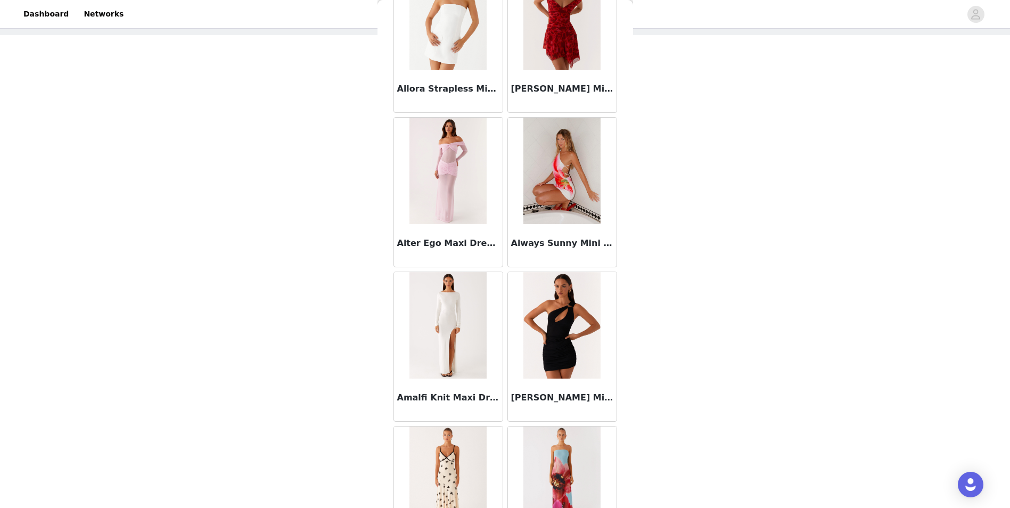
scroll to position [2665, 0]
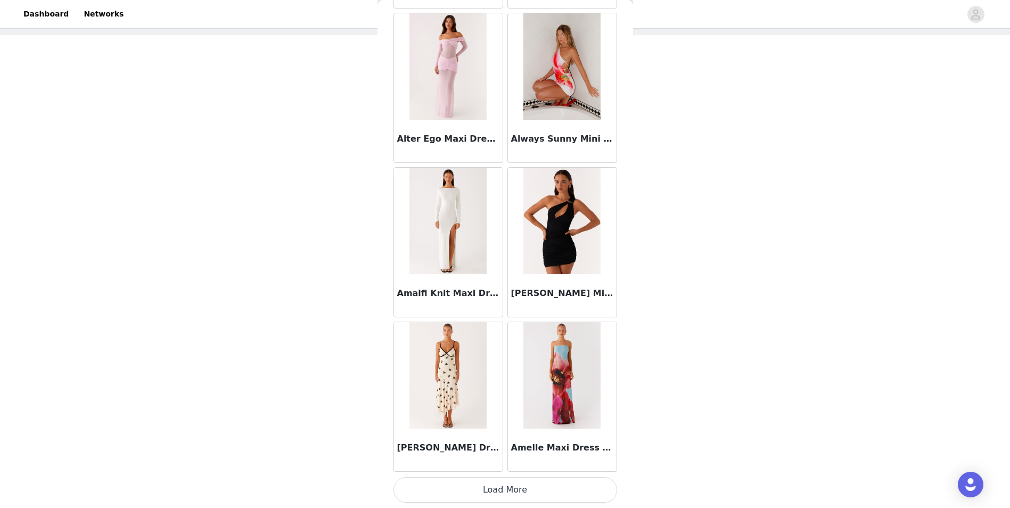
click at [550, 415] on img at bounding box center [561, 375] width 77 height 106
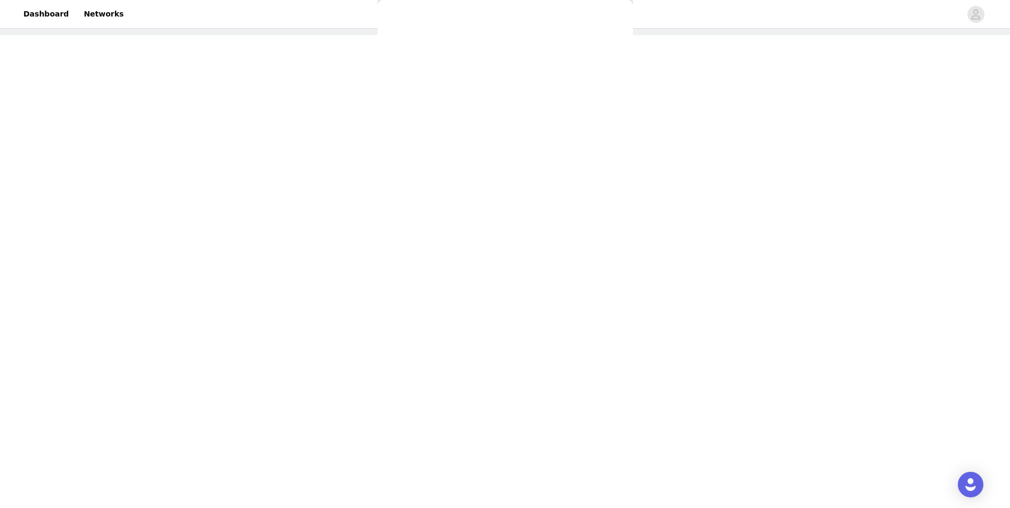
scroll to position [0, 0]
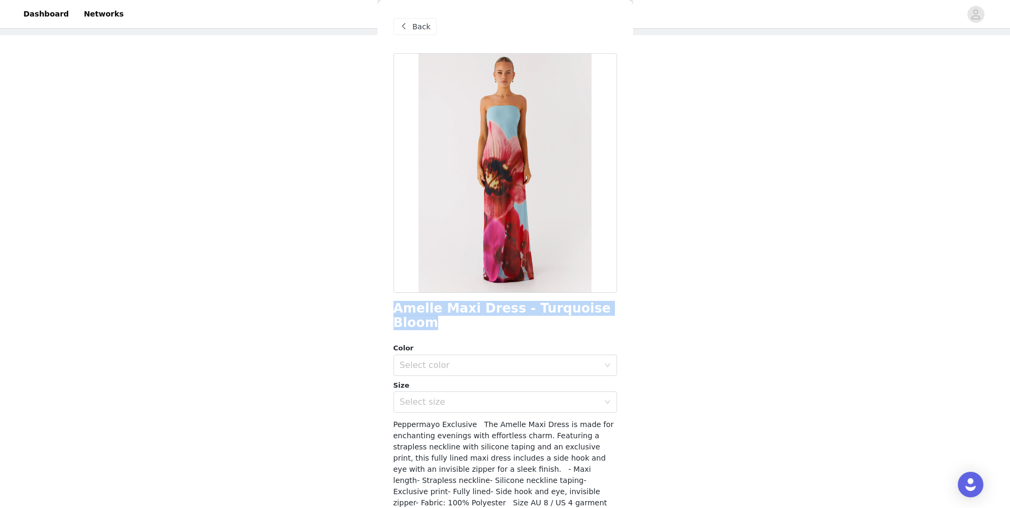
drag, startPoint x: 397, startPoint y: 307, endPoint x: 455, endPoint y: 328, distance: 61.1
click at [455, 328] on h1 "Amelle Maxi Dress - Turquoise Bloom" at bounding box center [505, 315] width 224 height 29
copy h1 "Amelle Maxi Dress - Turquoise Bloom"
click at [485, 371] on div "Select color" at bounding box center [502, 365] width 204 height 20
click at [449, 392] on li "Turquiose Bloom" at bounding box center [501, 388] width 216 height 17
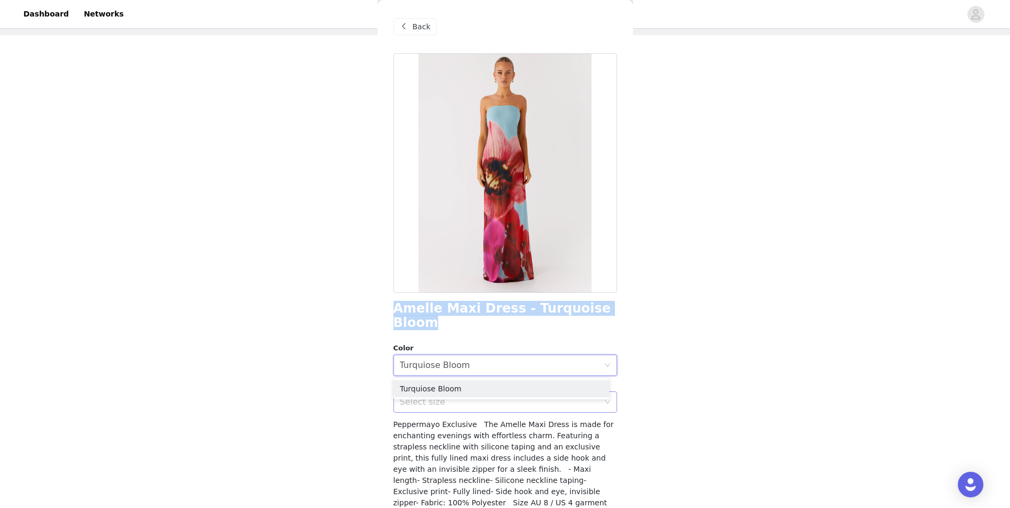
click at [442, 402] on div "Select size" at bounding box center [499, 402] width 199 height 11
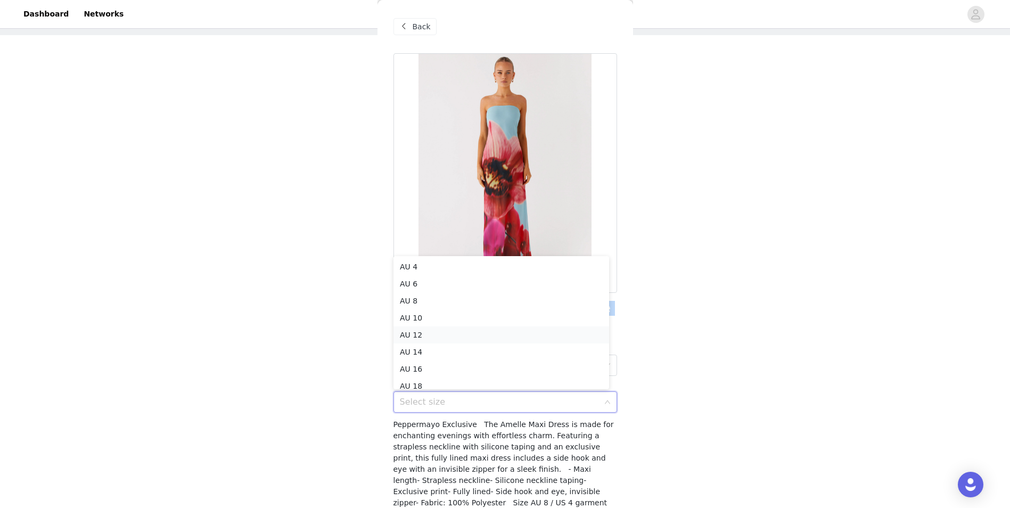
scroll to position [5, 0]
click at [442, 291] on li "AU 8" at bounding box center [501, 295] width 216 height 17
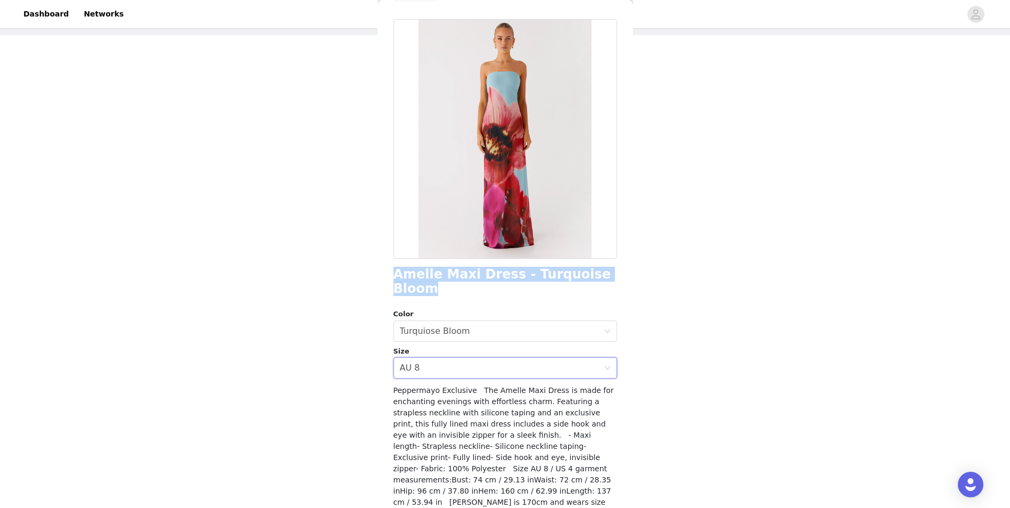
scroll to position [68, 0]
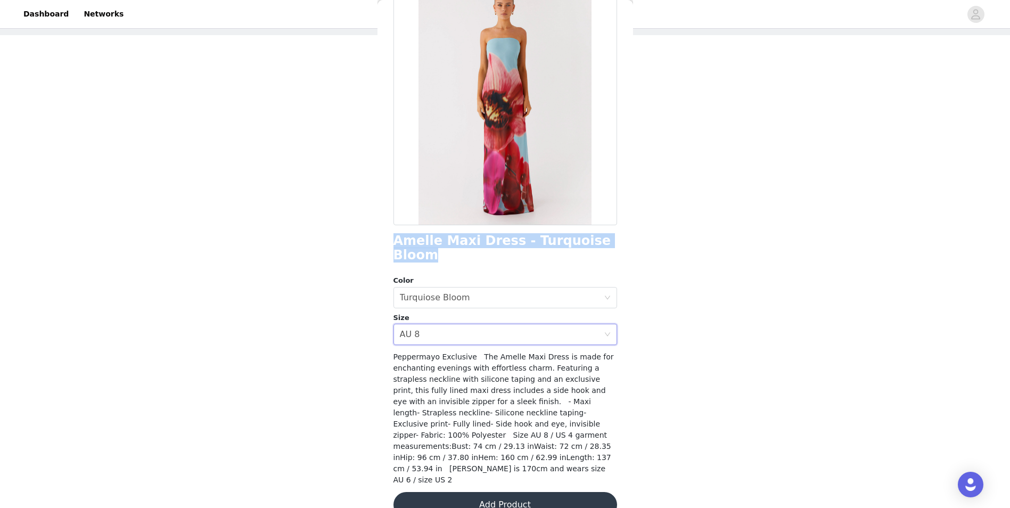
click at [536, 492] on button "Add Product" at bounding box center [505, 505] width 224 height 26
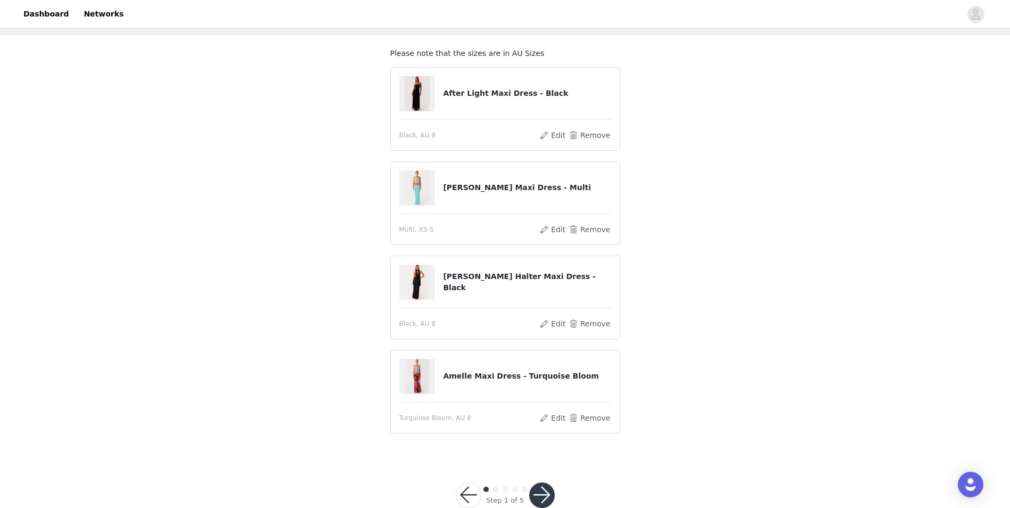
click at [533, 492] on button "button" at bounding box center [542, 495] width 26 height 26
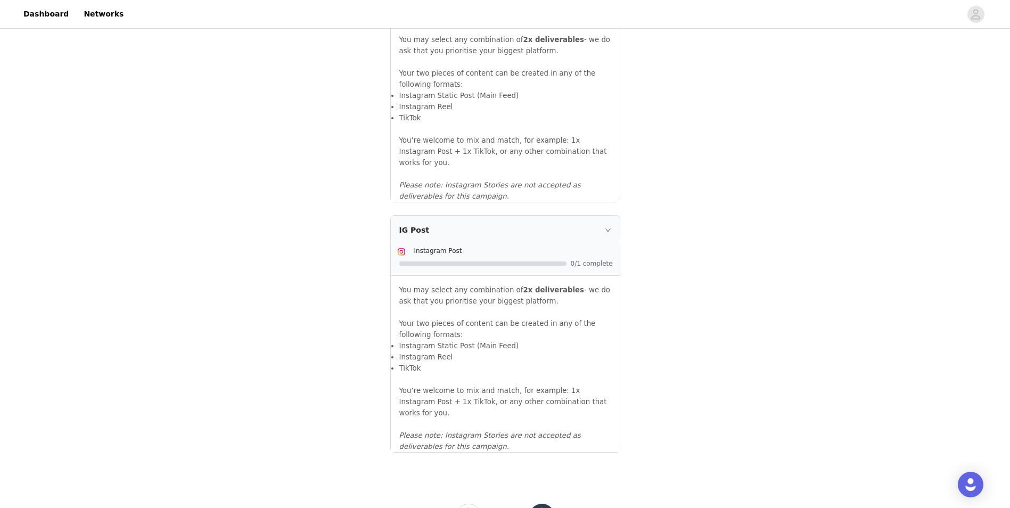
scroll to position [1066, 0]
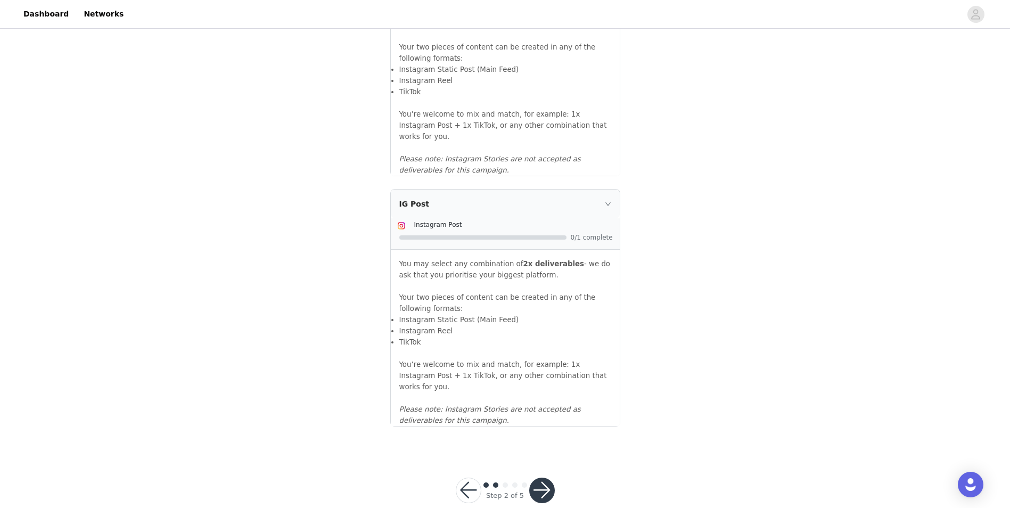
click at [541, 478] on button "button" at bounding box center [542, 491] width 26 height 26
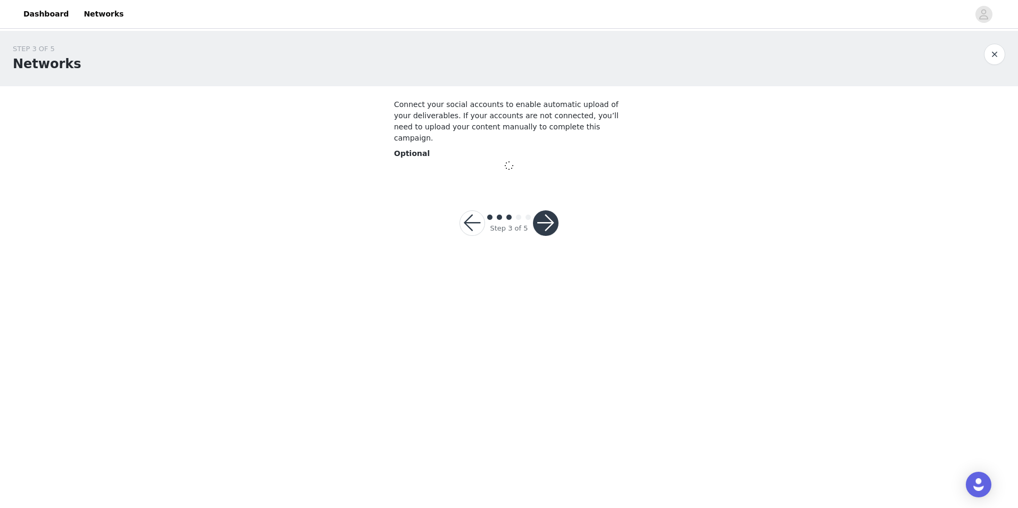
click at [534, 210] on button "button" at bounding box center [546, 223] width 26 height 26
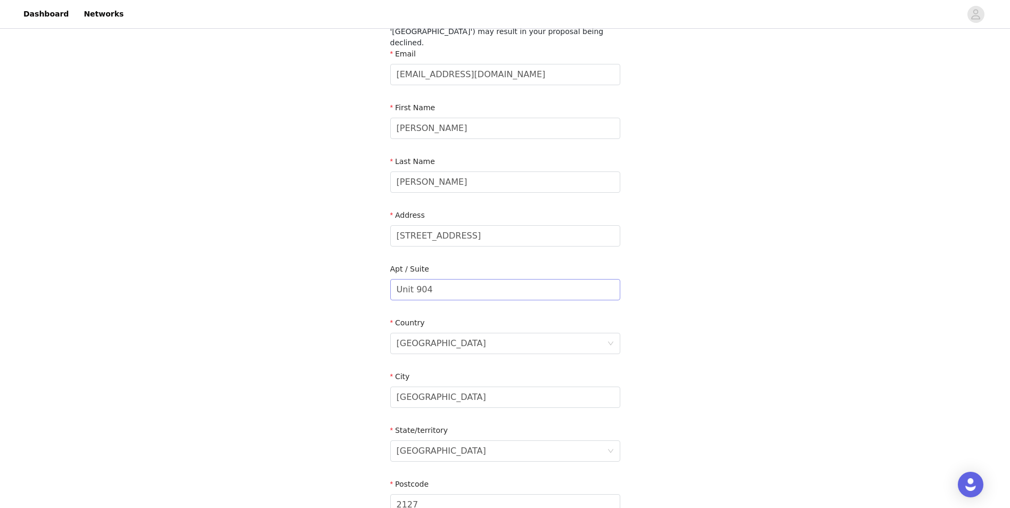
scroll to position [263, 0]
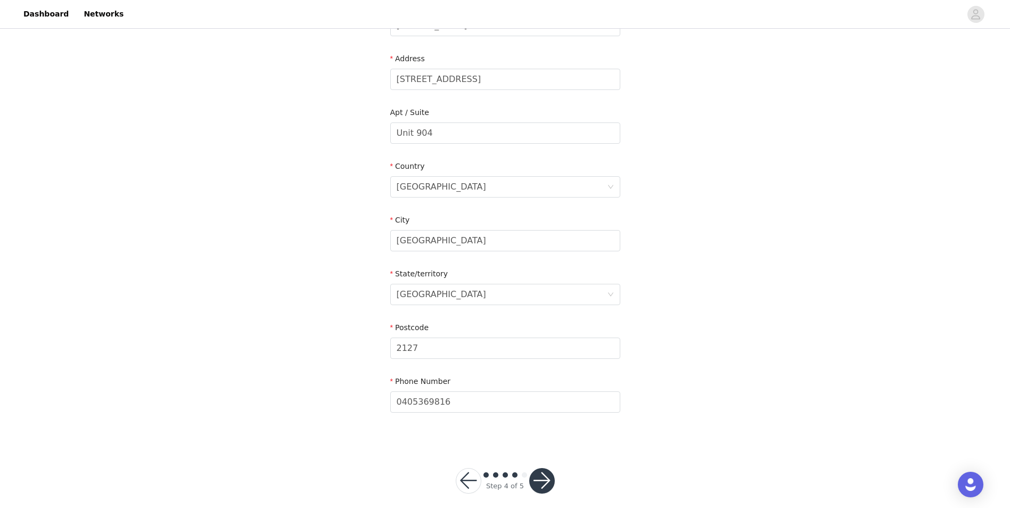
click at [553, 473] on button "button" at bounding box center [542, 481] width 26 height 26
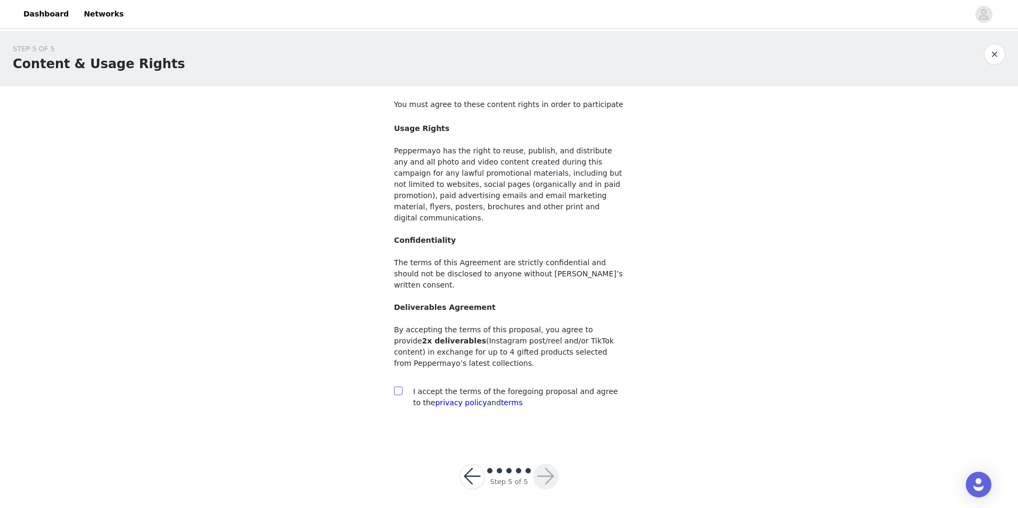
click at [400, 386] on input "checkbox" at bounding box center [397, 389] width 7 height 7
checkbox input "true"
click at [544, 464] on button "button" at bounding box center [546, 477] width 26 height 26
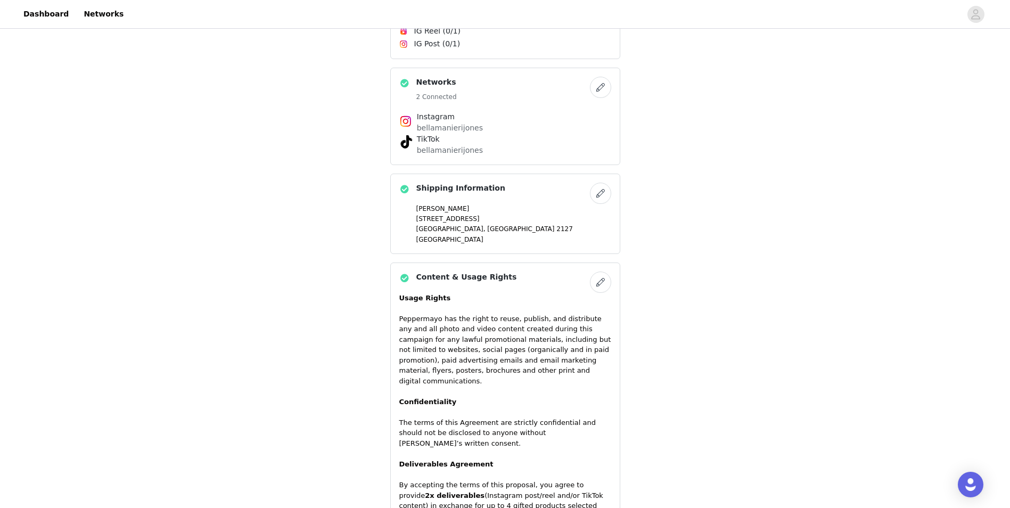
scroll to position [764, 0]
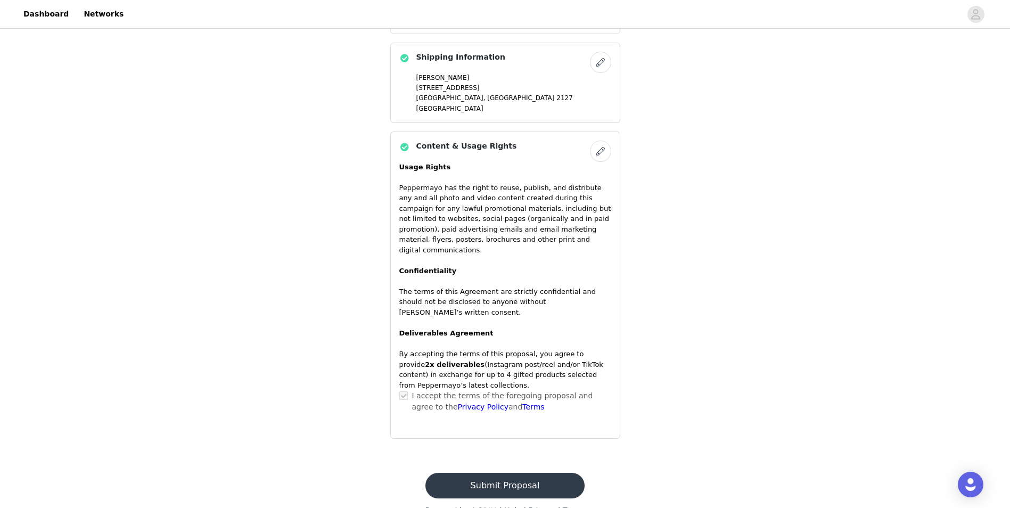
click at [530, 473] on button "Submit Proposal" at bounding box center [504, 486] width 159 height 26
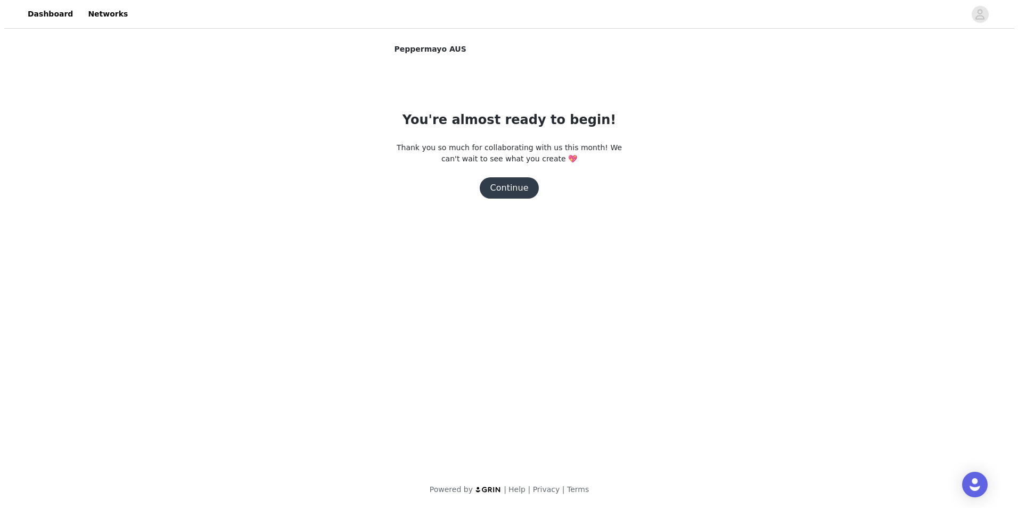
scroll to position [0, 0]
click at [514, 187] on button "Continue" at bounding box center [509, 187] width 60 height 21
